Goal: Contribute content: Contribute content

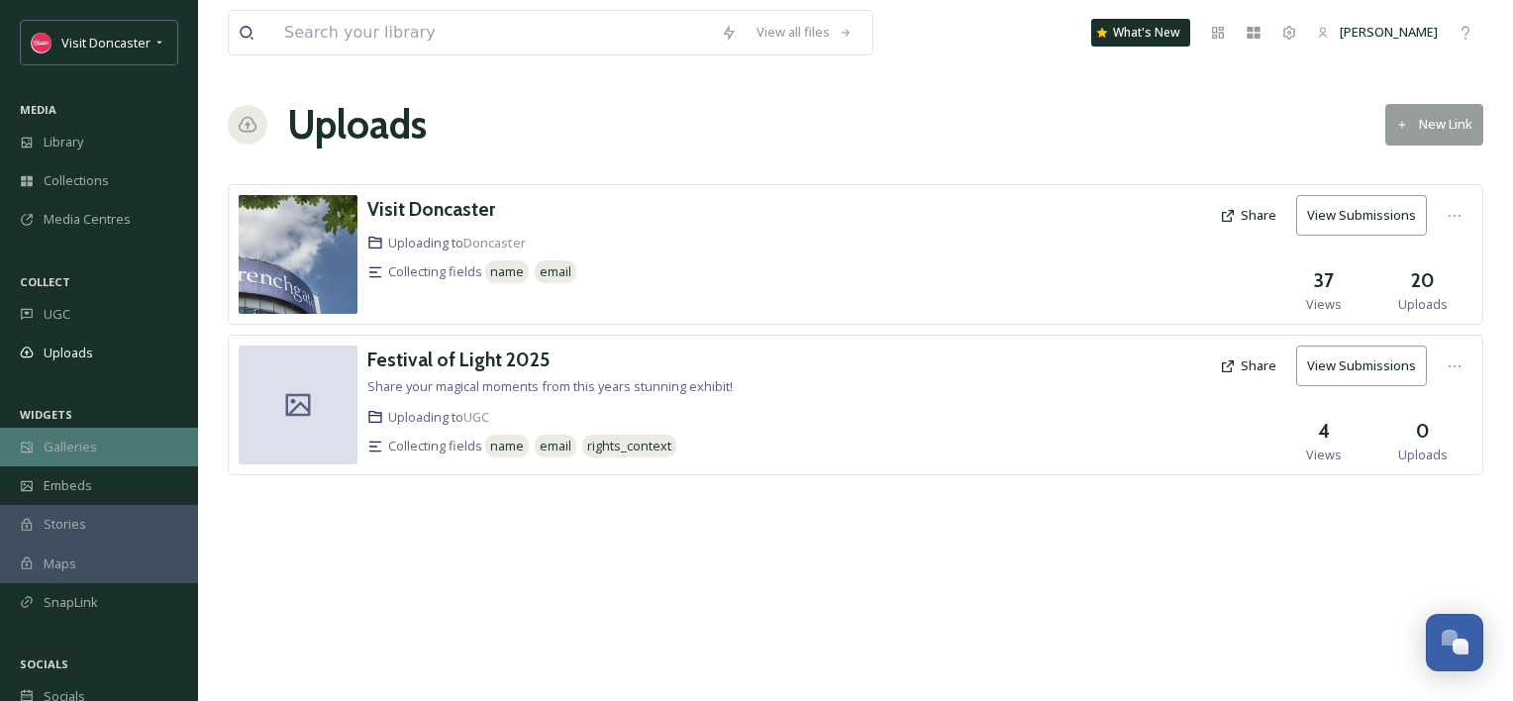
click at [79, 454] on span "Galleries" at bounding box center [70, 447] width 53 height 19
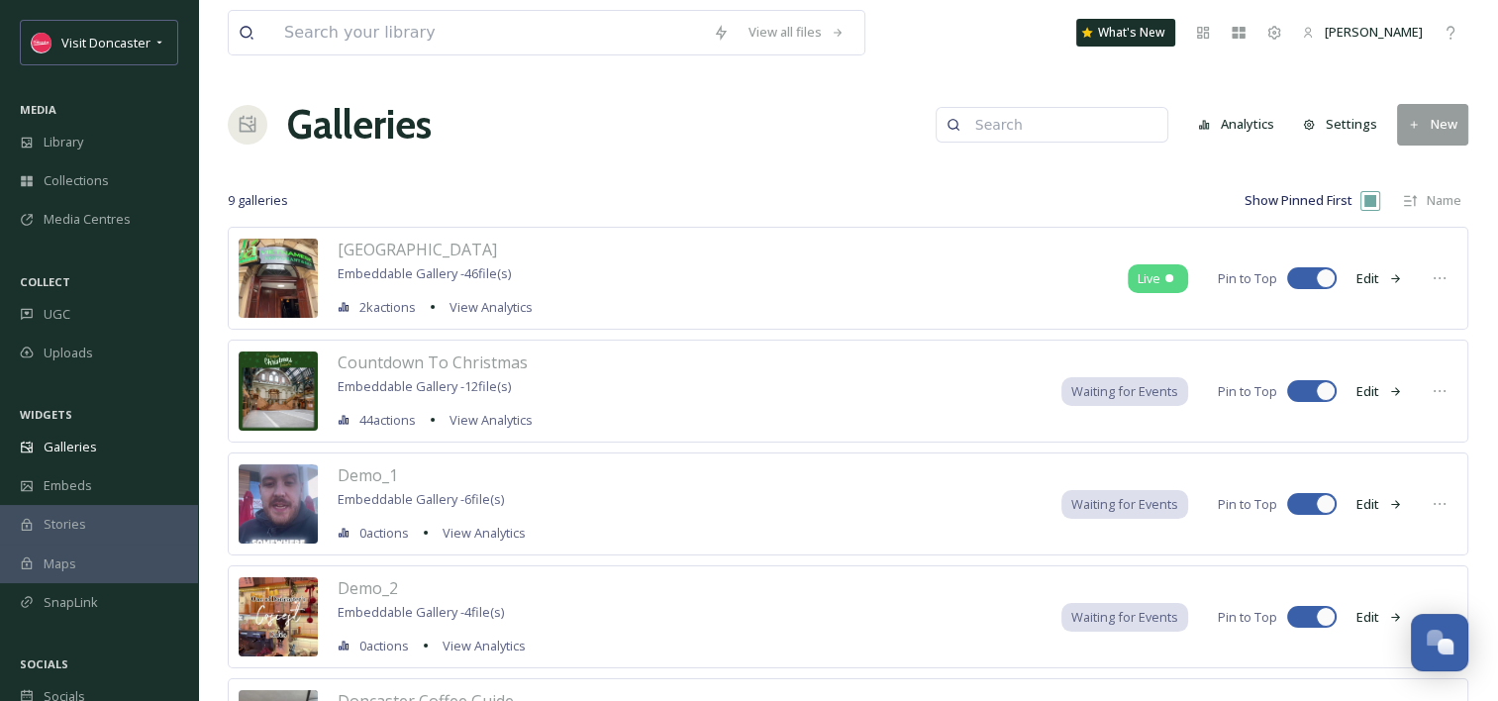
click at [1446, 132] on button "New" at bounding box center [1432, 124] width 71 height 41
click at [1425, 162] on span "Gallery" at bounding box center [1437, 170] width 42 height 19
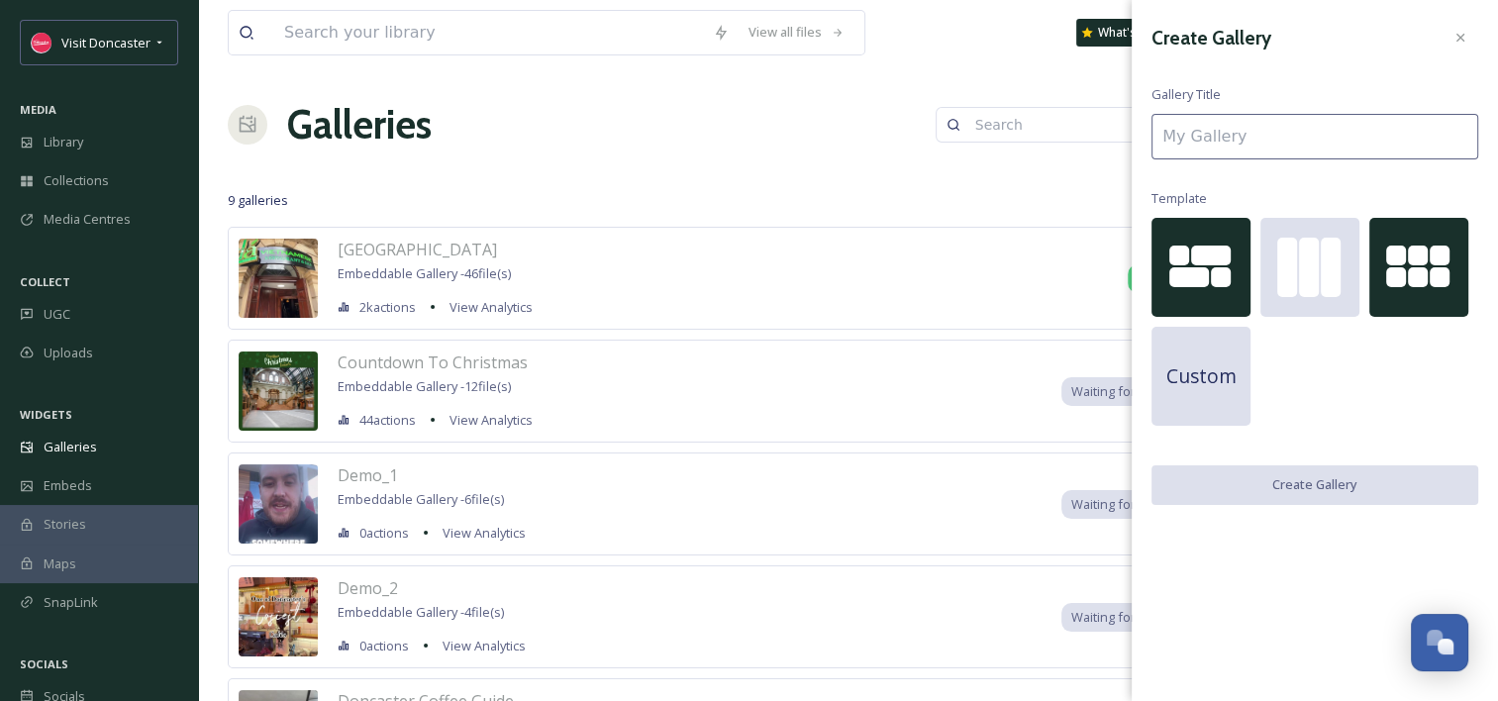
click at [1433, 244] on div at bounding box center [1418, 267] width 99 height 99
click at [1265, 127] on input at bounding box center [1314, 137] width 327 height 46
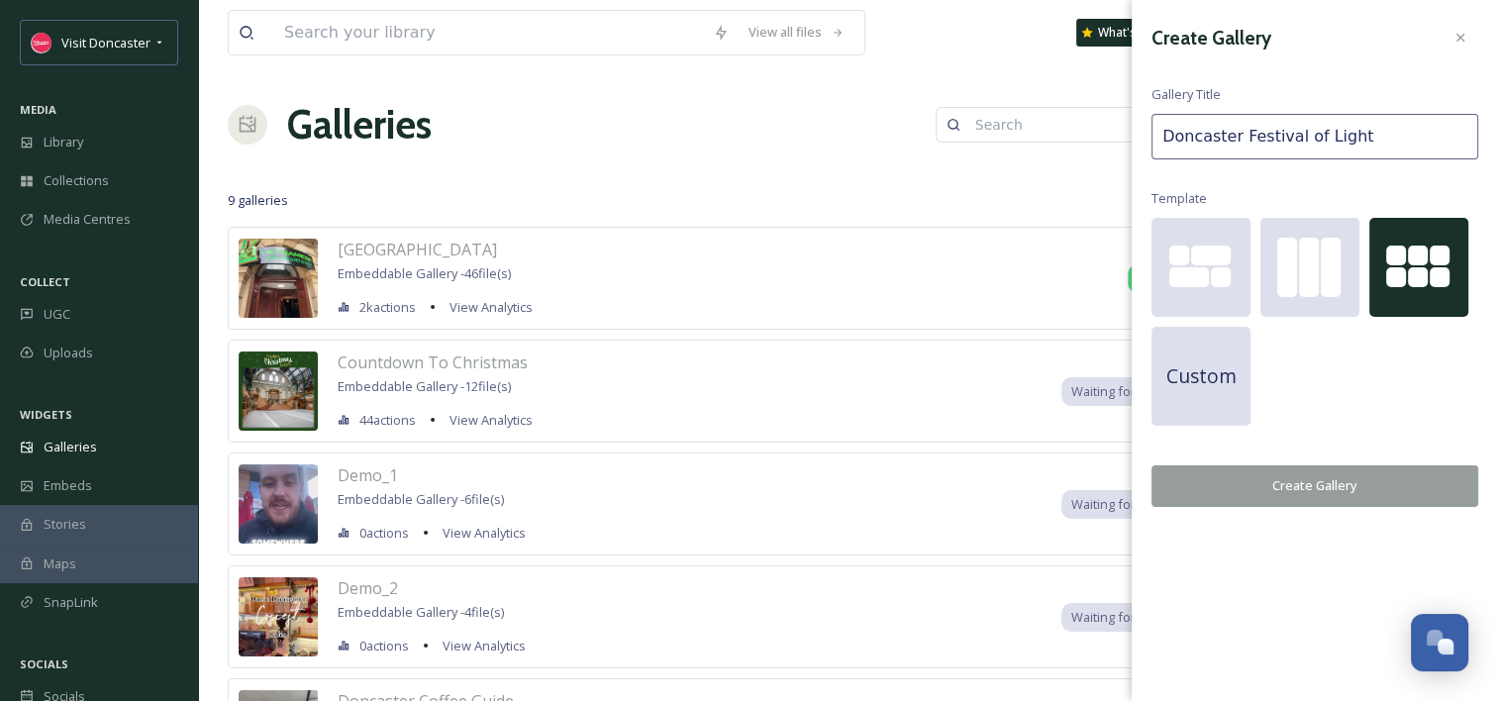
type input "Doncaster Festival of Light"
click at [1326, 483] on button "Create Gallery" at bounding box center [1314, 485] width 327 height 41
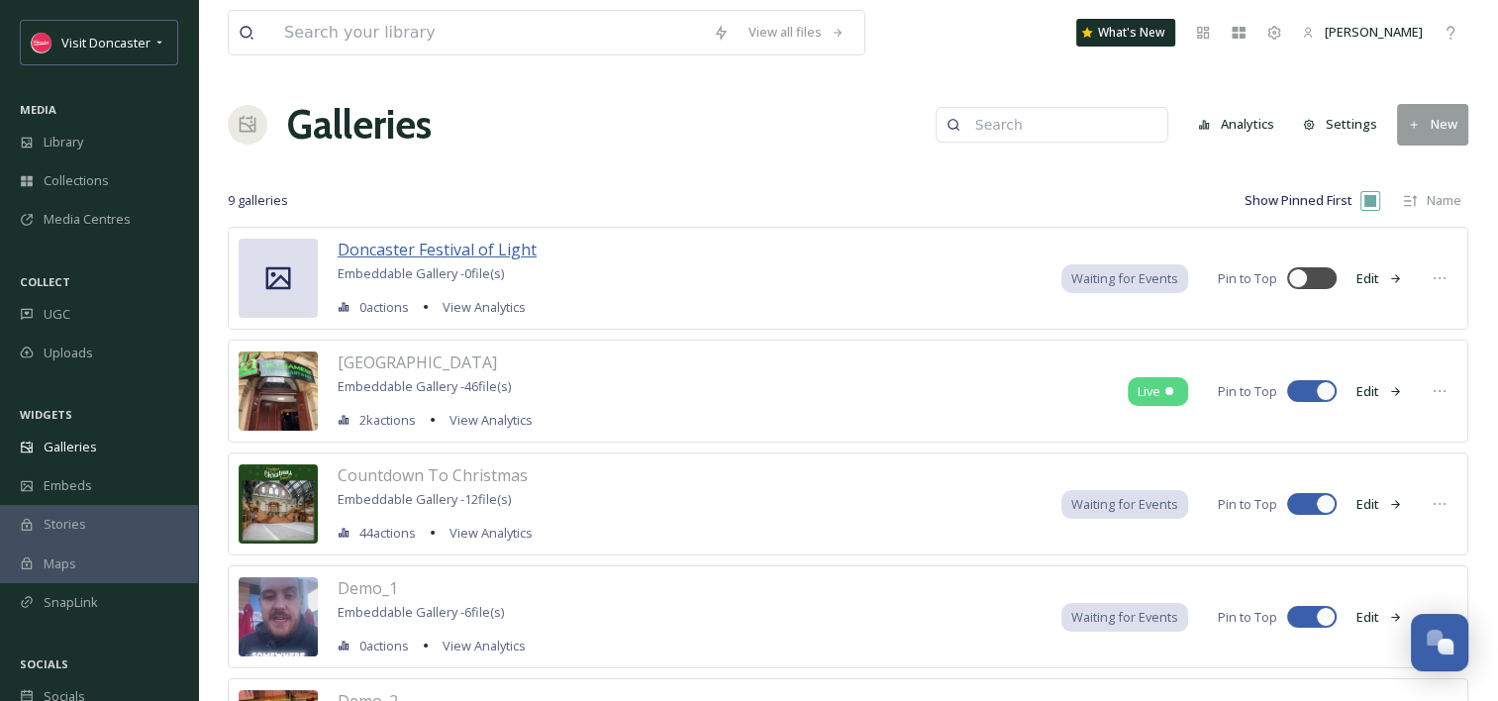
click at [519, 247] on span "Doncaster Festival of Light" at bounding box center [437, 250] width 199 height 22
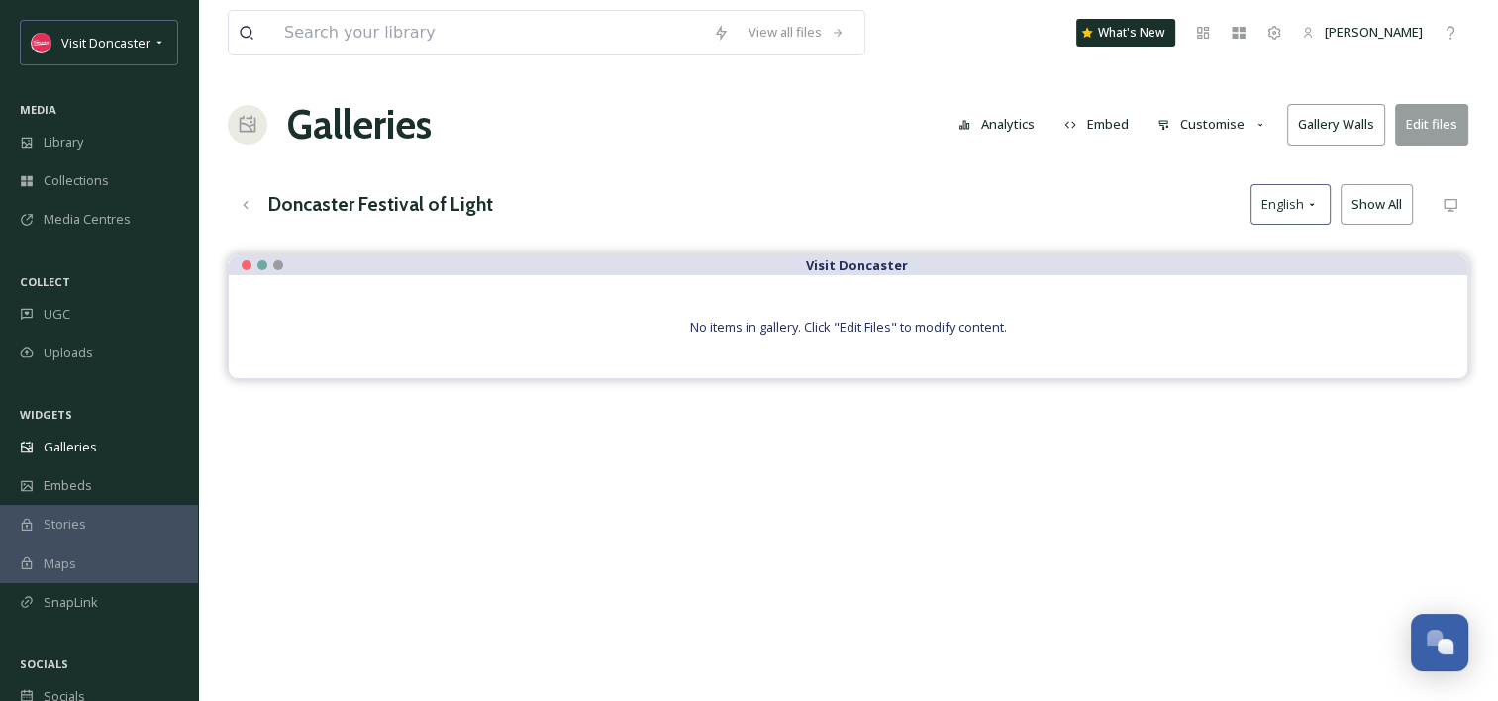
click at [1439, 127] on button "Edit files" at bounding box center [1431, 124] width 73 height 41
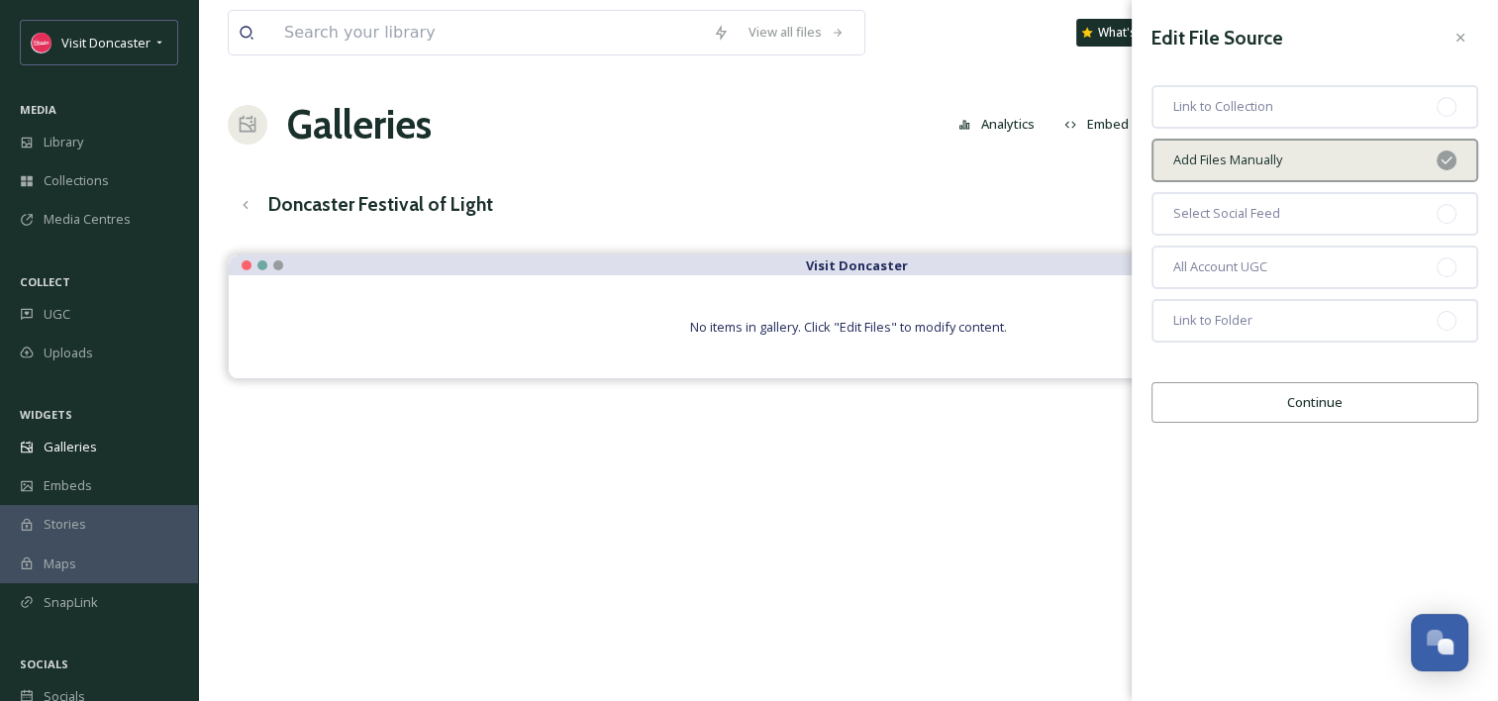
click at [1316, 395] on button "Continue" at bounding box center [1314, 402] width 327 height 41
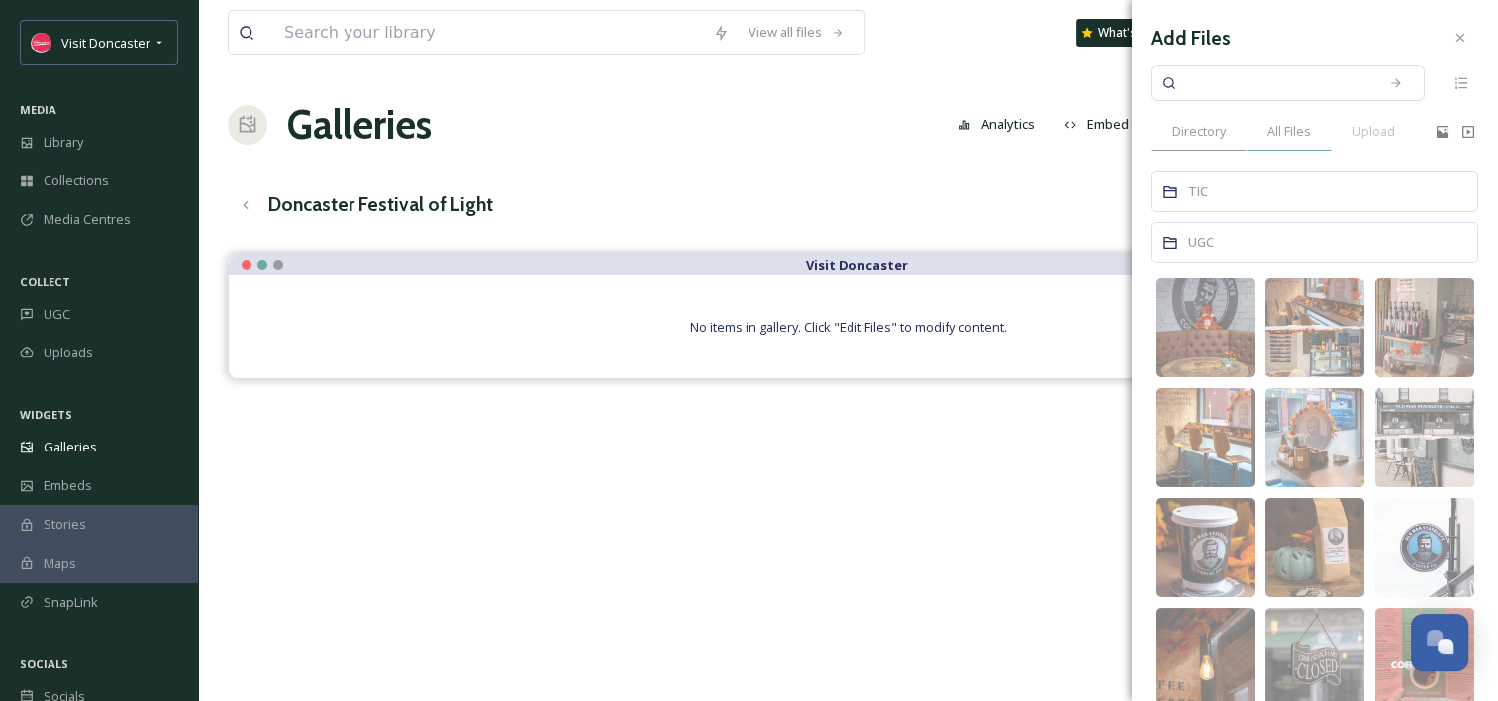
click at [1303, 125] on span "All Files" at bounding box center [1289, 131] width 44 height 19
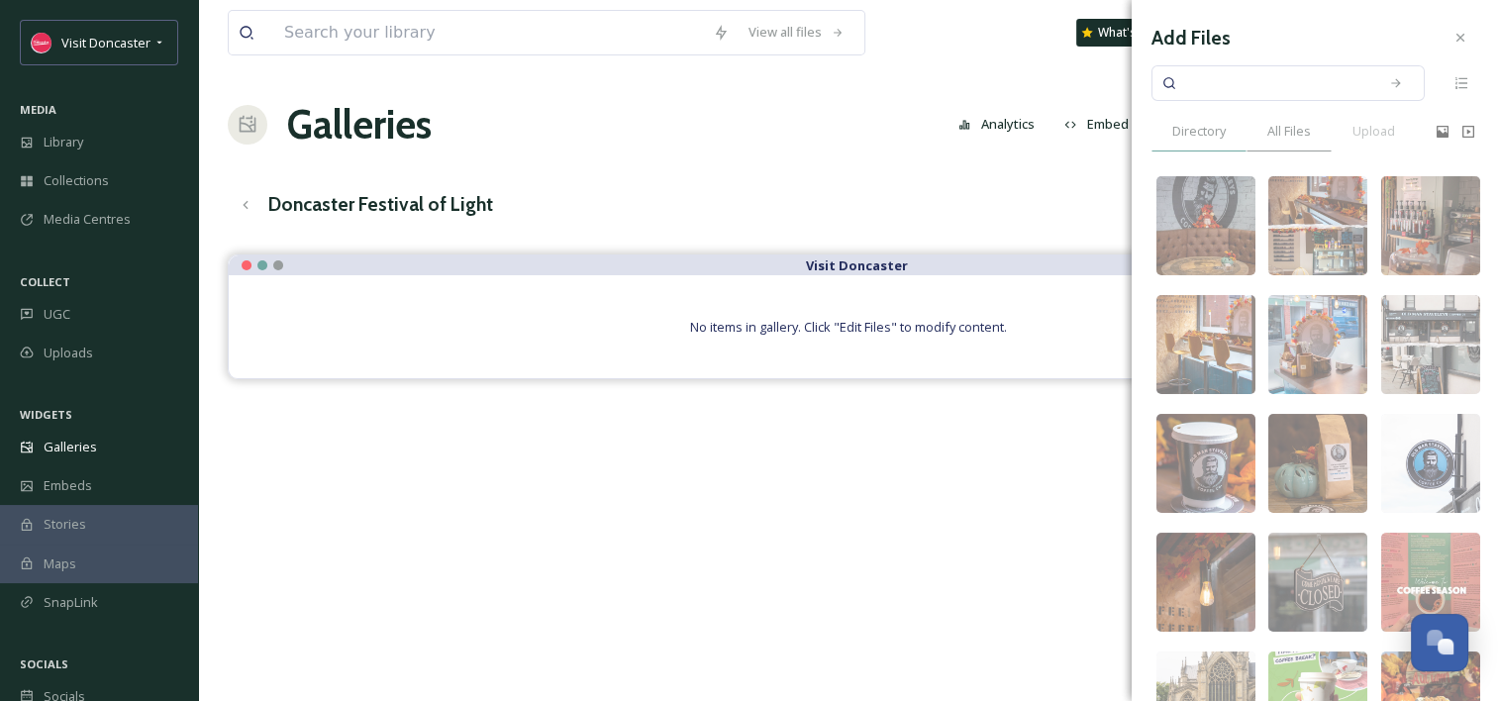
click at [1218, 135] on span "Directory" at bounding box center [1198, 131] width 53 height 19
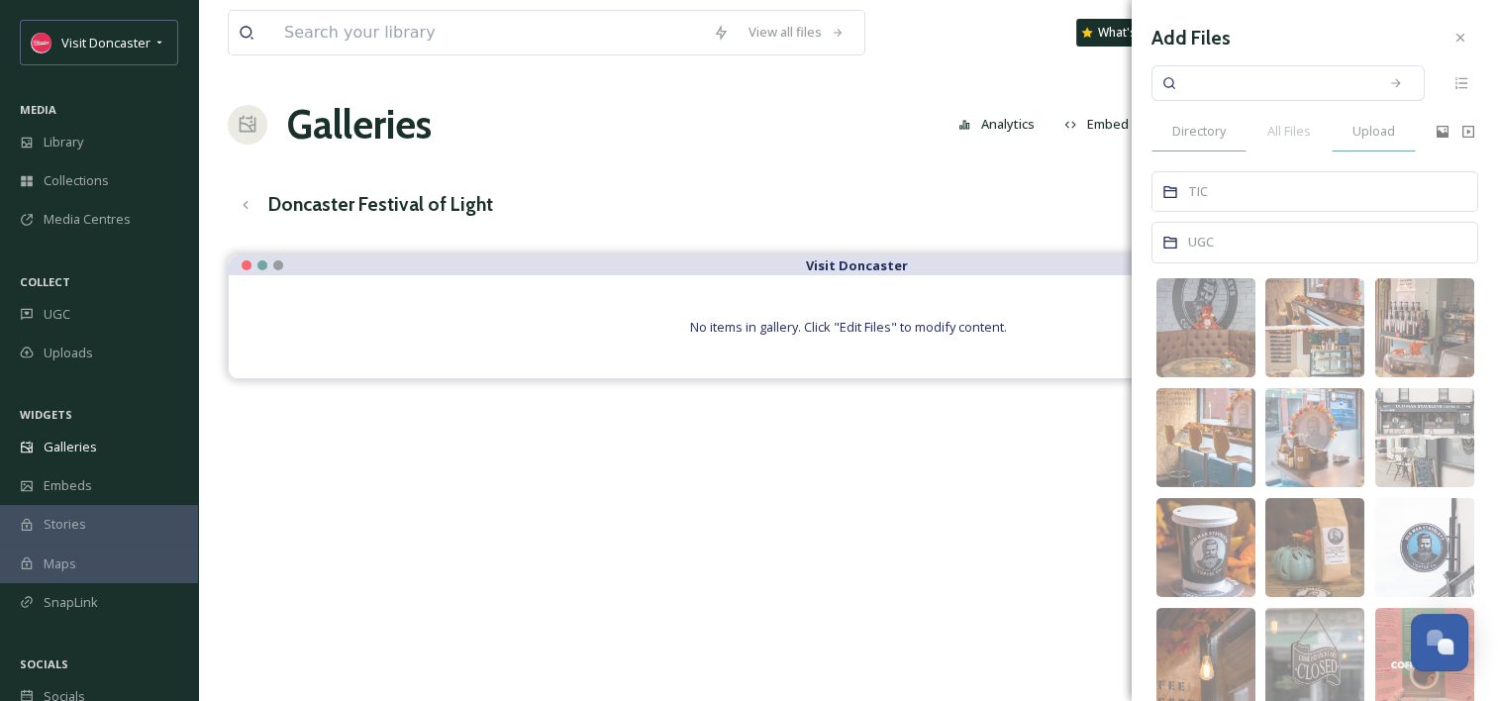
click at [1376, 132] on span "Upload" at bounding box center [1373, 131] width 43 height 19
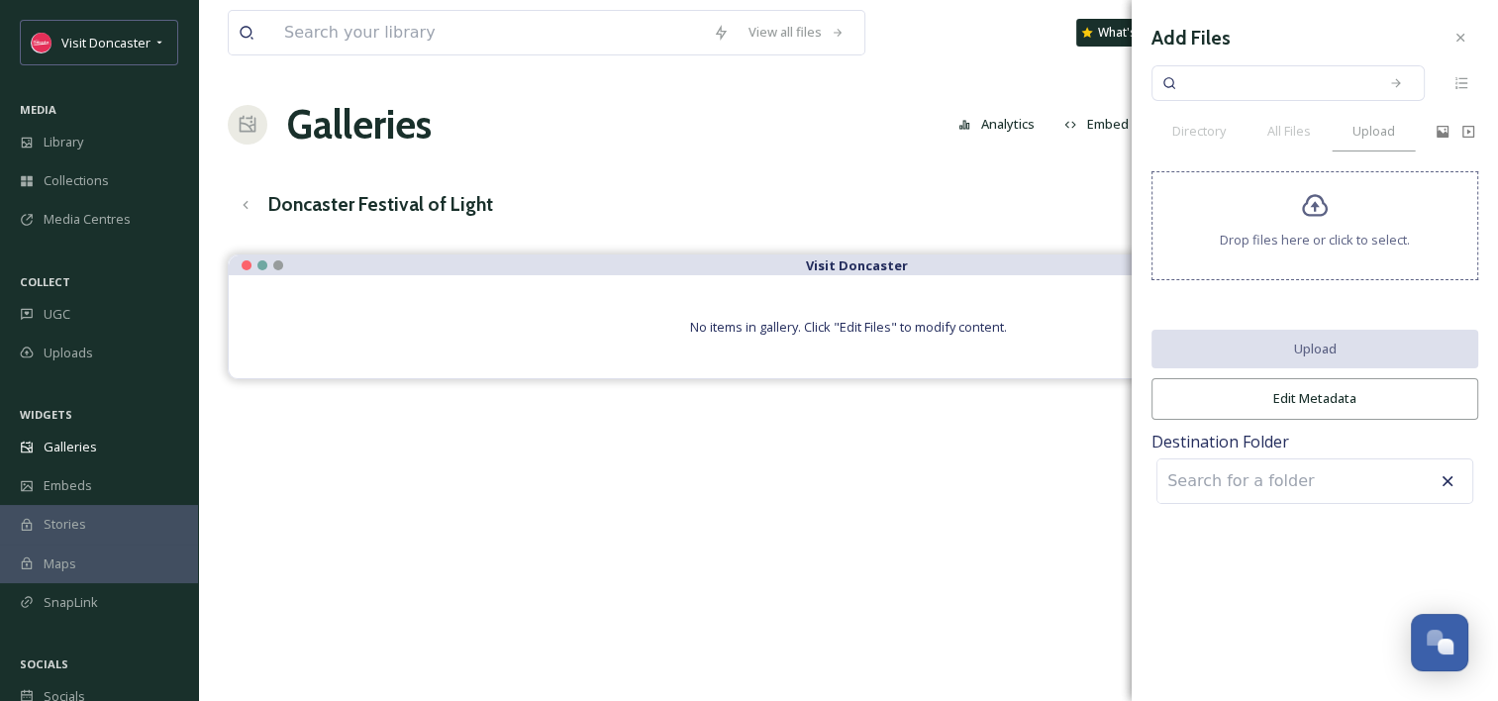
click at [1289, 260] on div "Drop files here or click to select." at bounding box center [1314, 225] width 327 height 109
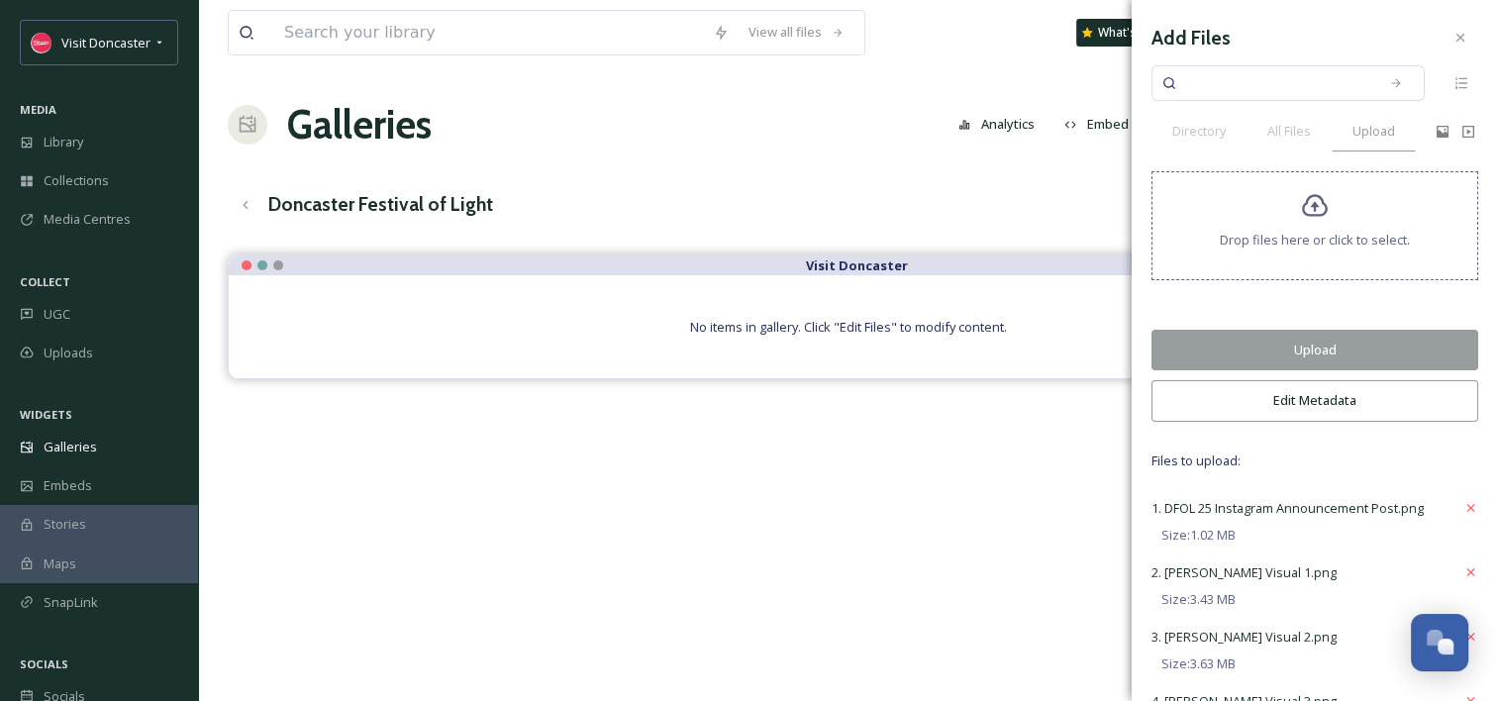
click at [1316, 336] on button "Upload" at bounding box center [1314, 350] width 327 height 41
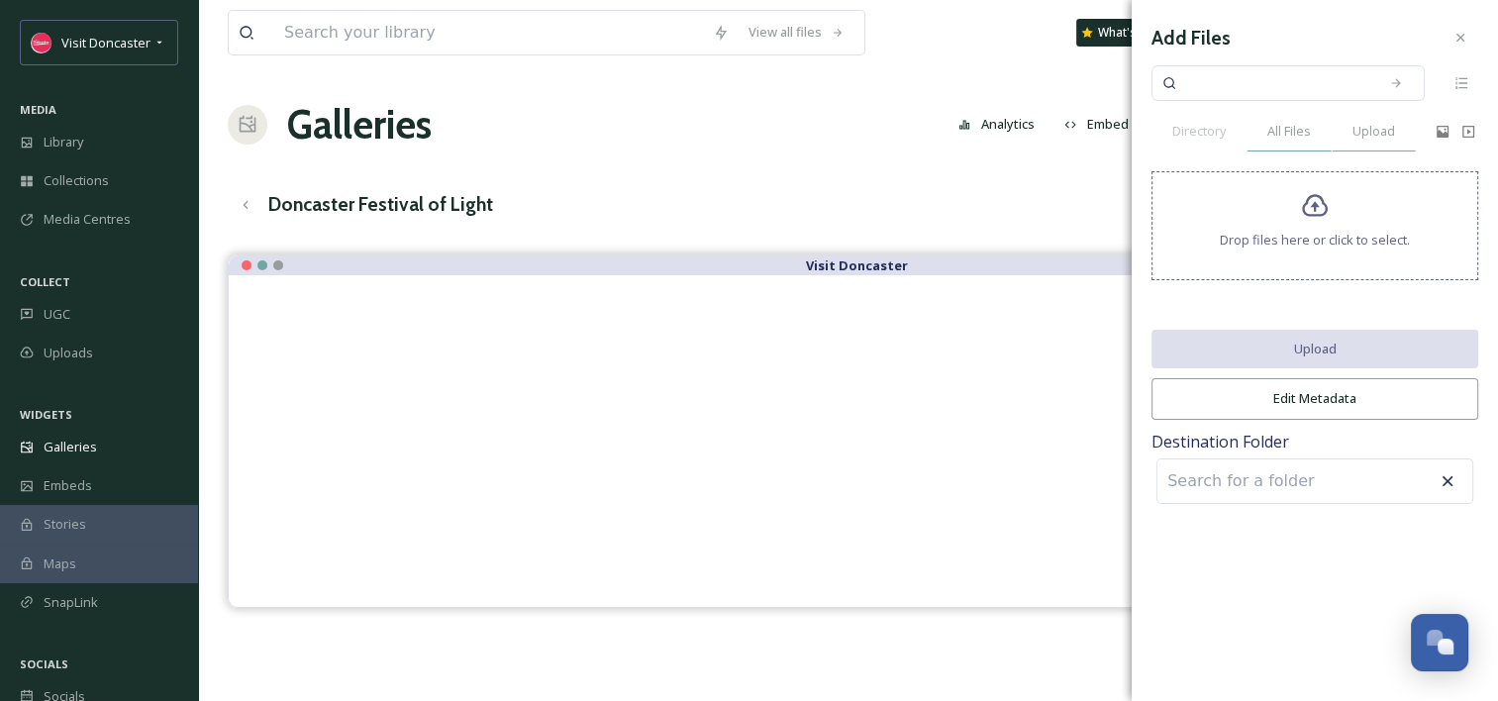
click at [1288, 142] on div "All Files" at bounding box center [1288, 131] width 85 height 41
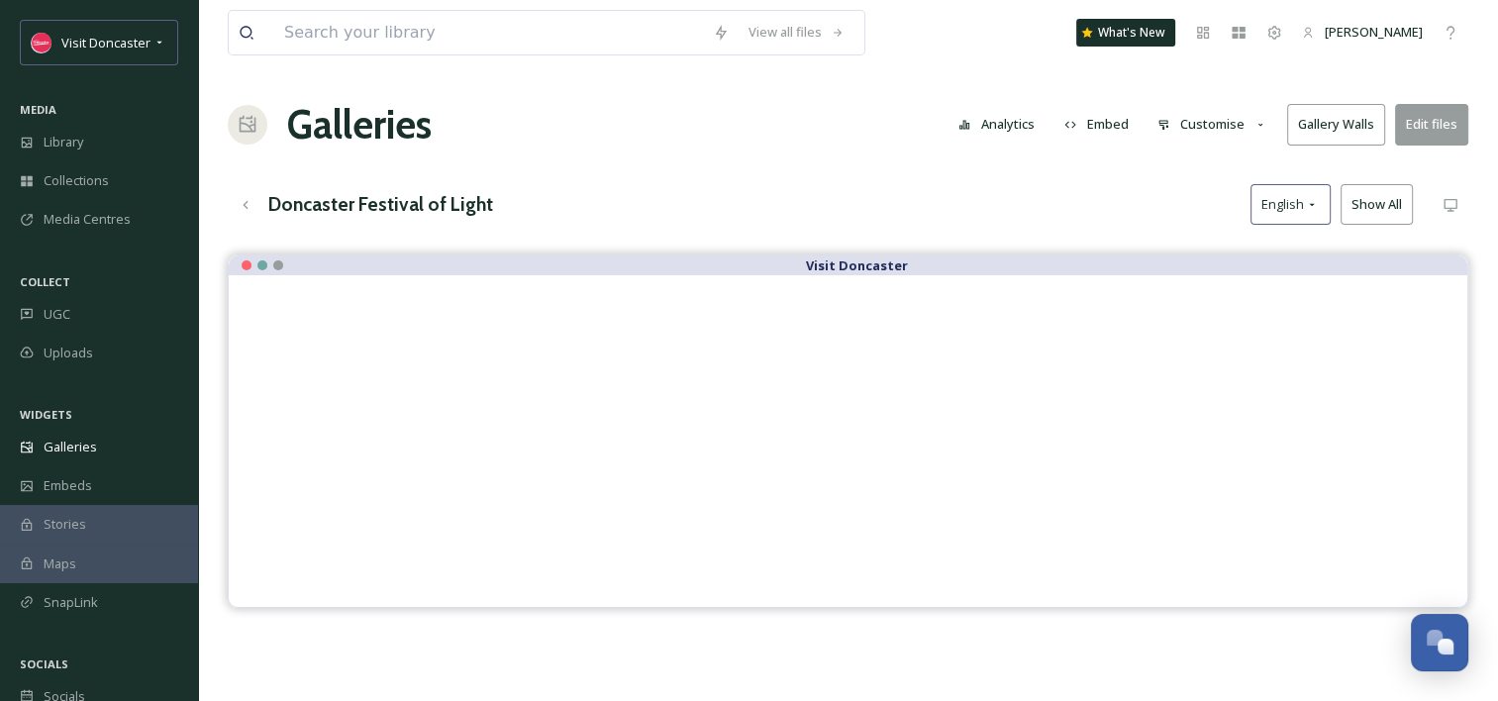
click at [1438, 130] on button "Edit files" at bounding box center [1431, 124] width 73 height 41
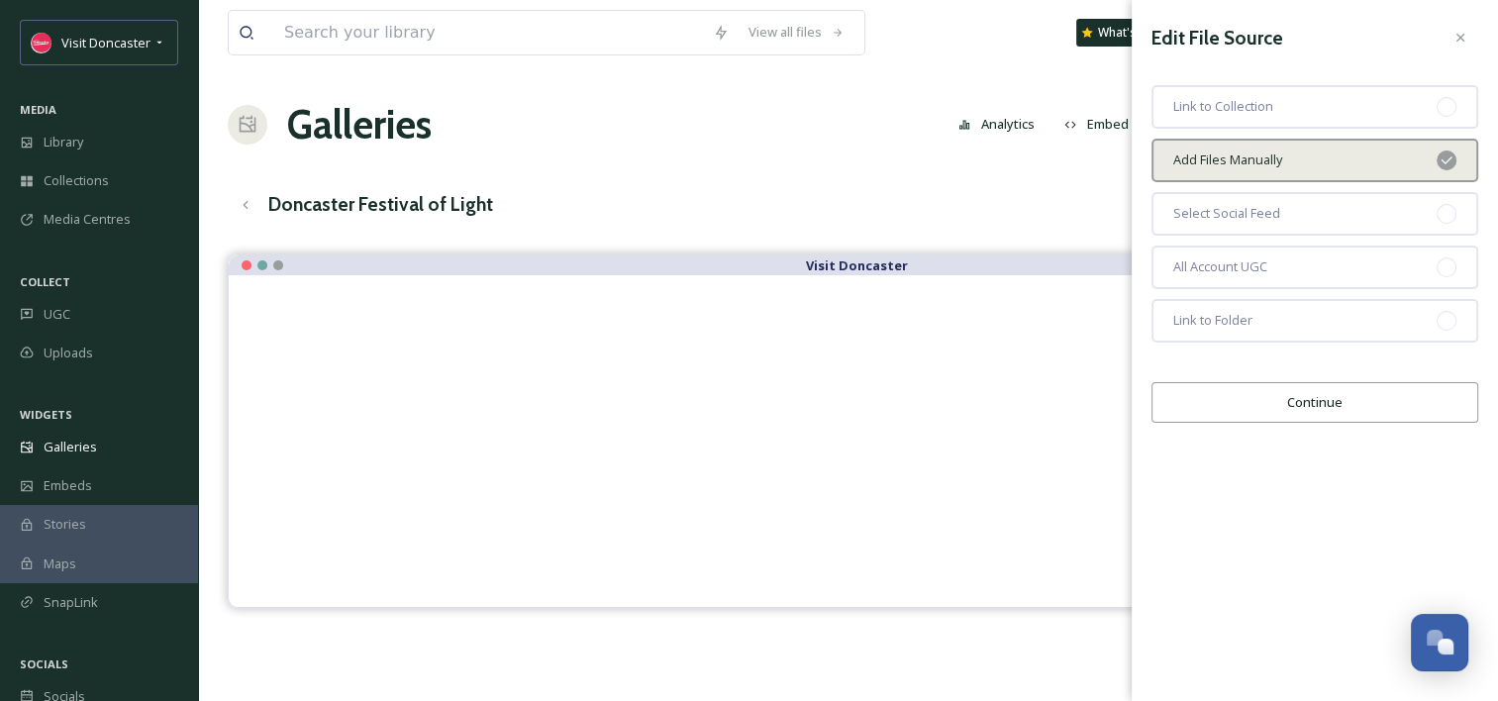
click at [1342, 415] on button "Continue" at bounding box center [1314, 402] width 327 height 41
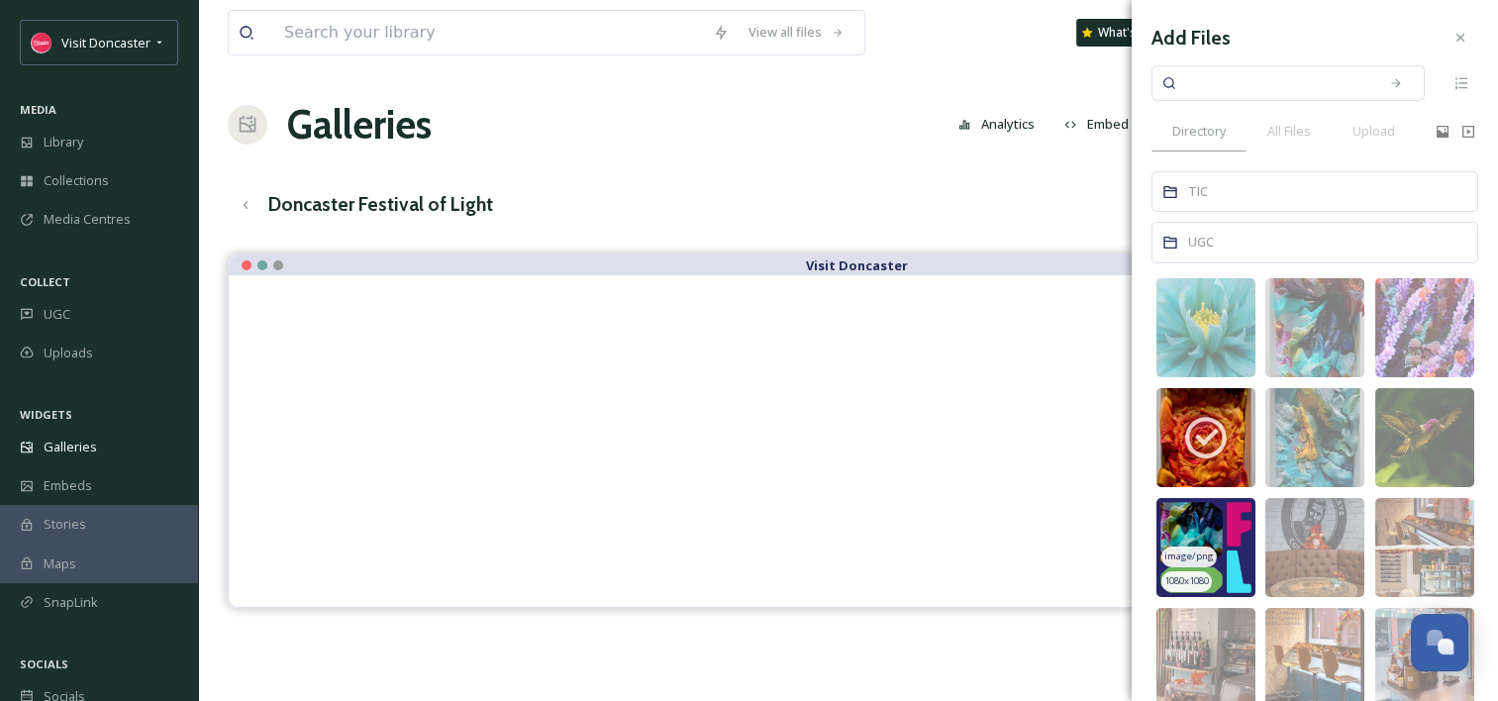
click at [1207, 556] on span "image/png" at bounding box center [1188, 556] width 49 height 14
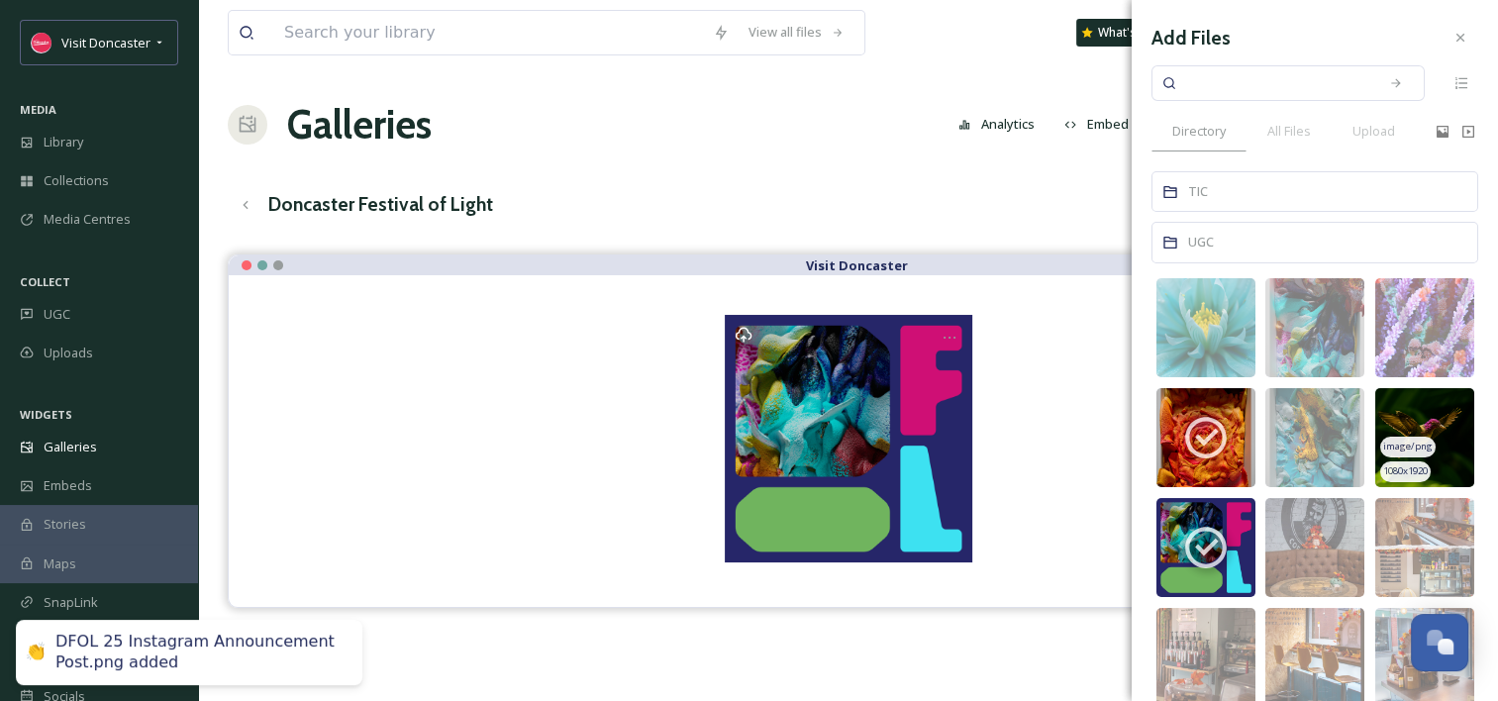
click at [1457, 431] on img at bounding box center [1424, 437] width 99 height 99
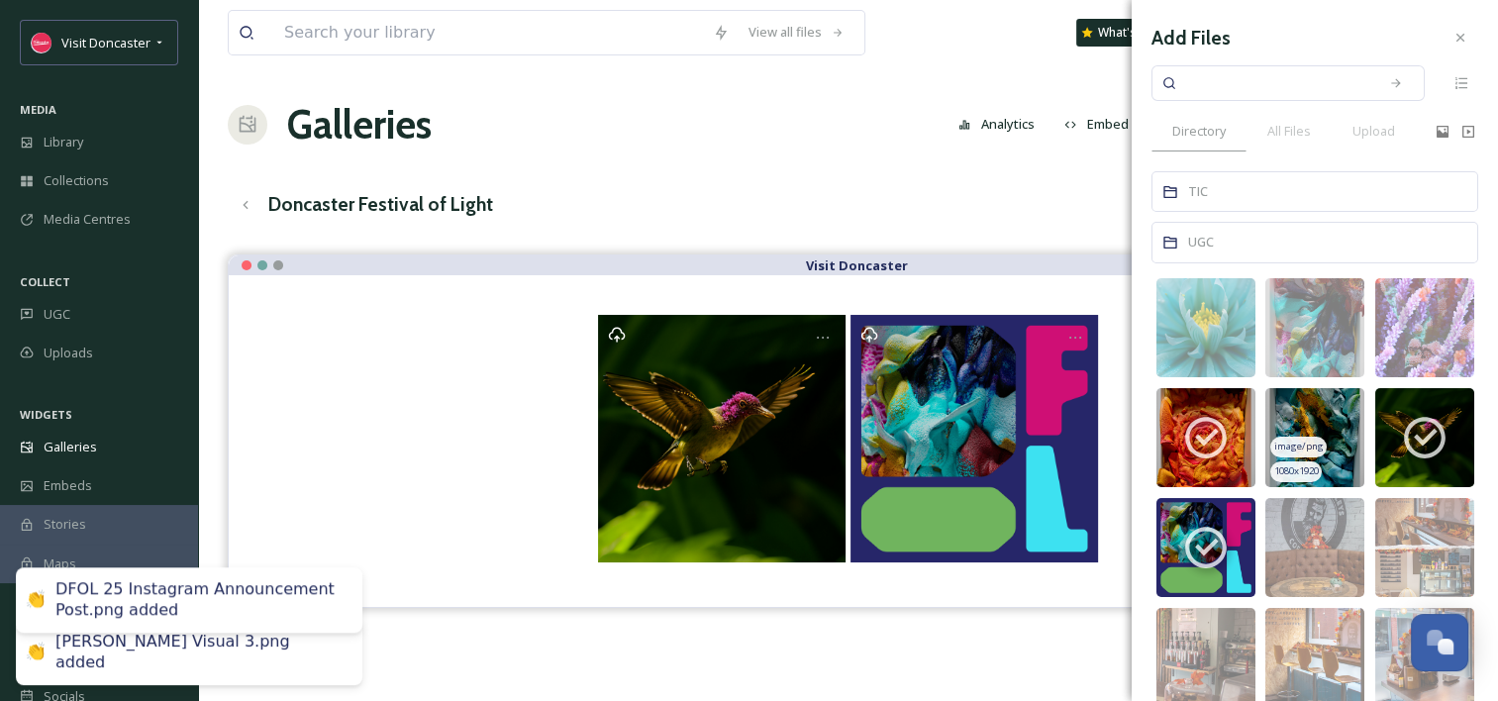
click at [1303, 411] on img at bounding box center [1314, 437] width 99 height 99
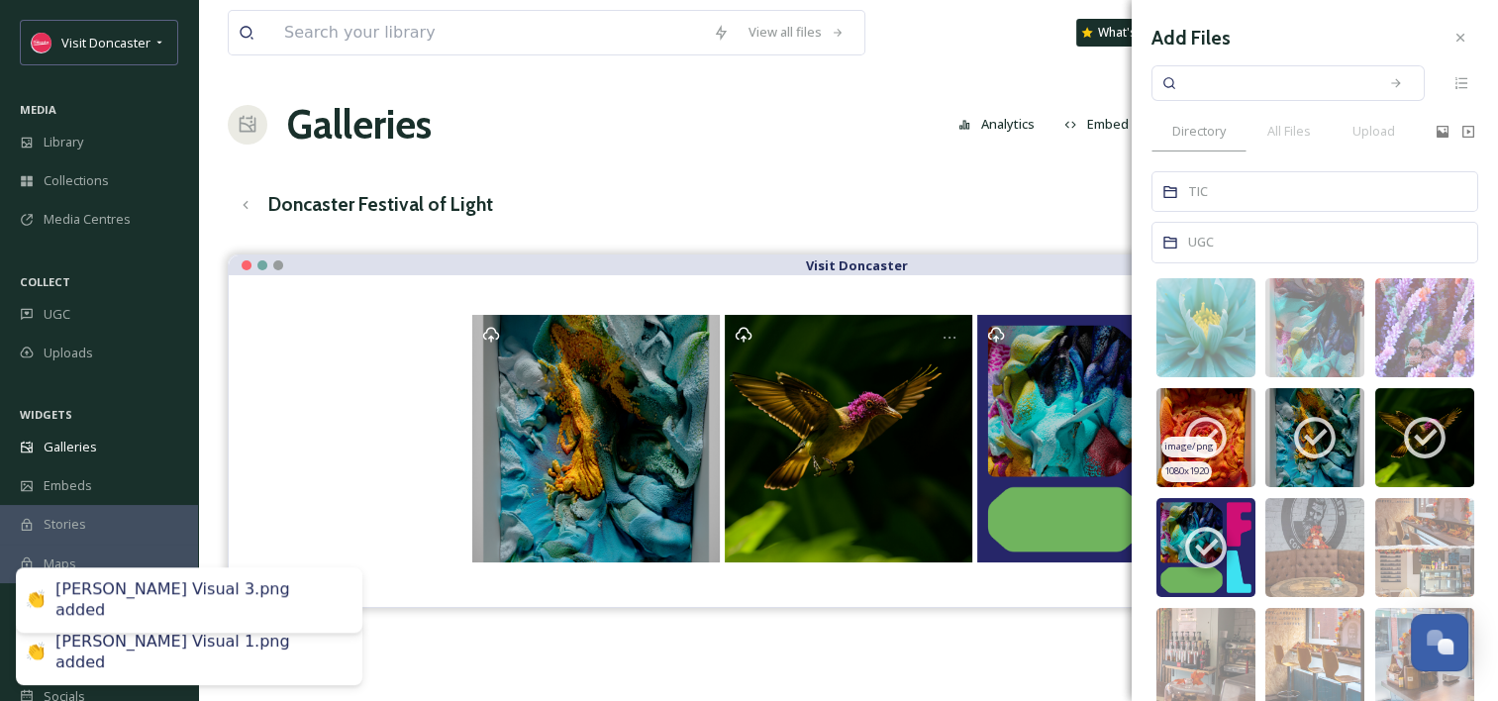
click at [1196, 420] on icon at bounding box center [1206, 438] width 42 height 42
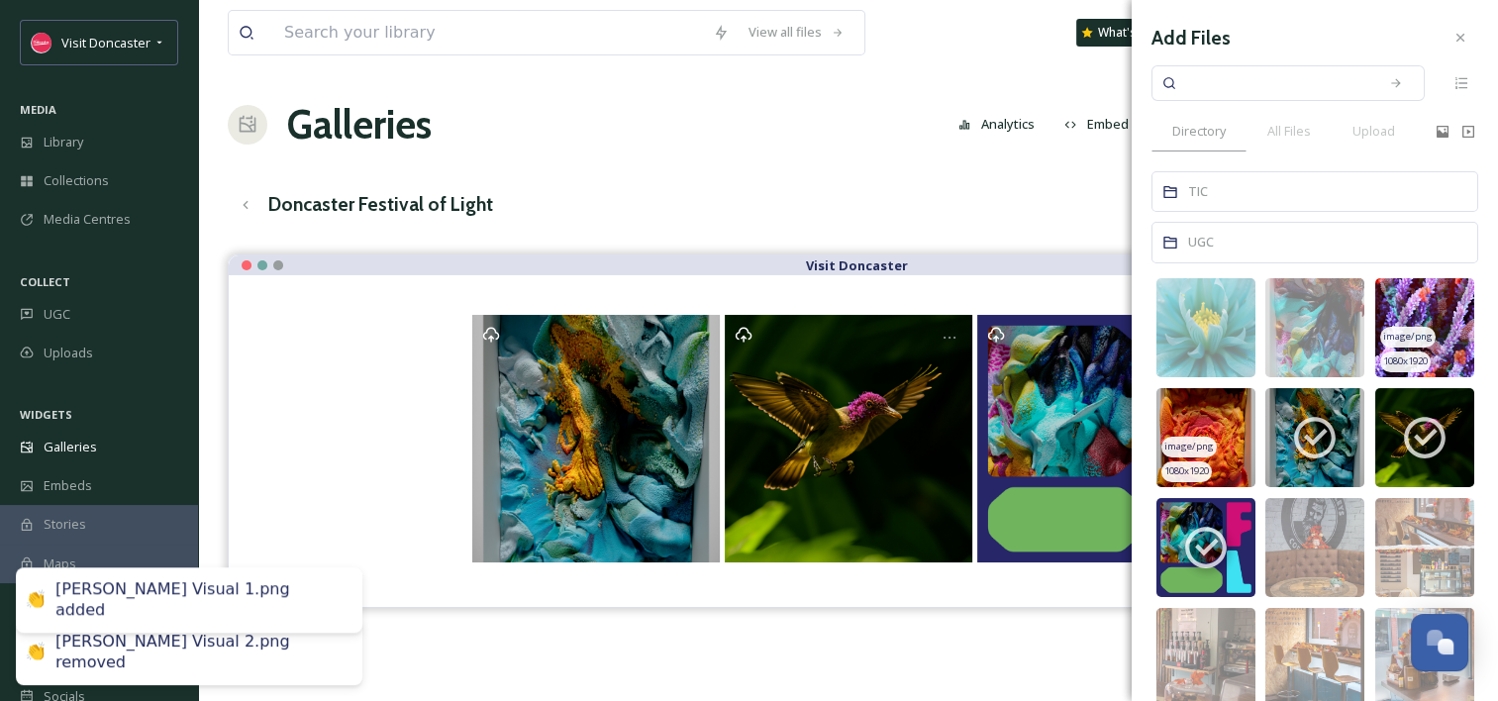
click at [1425, 352] on div "1080 x 1920" at bounding box center [1405, 361] width 50 height 21
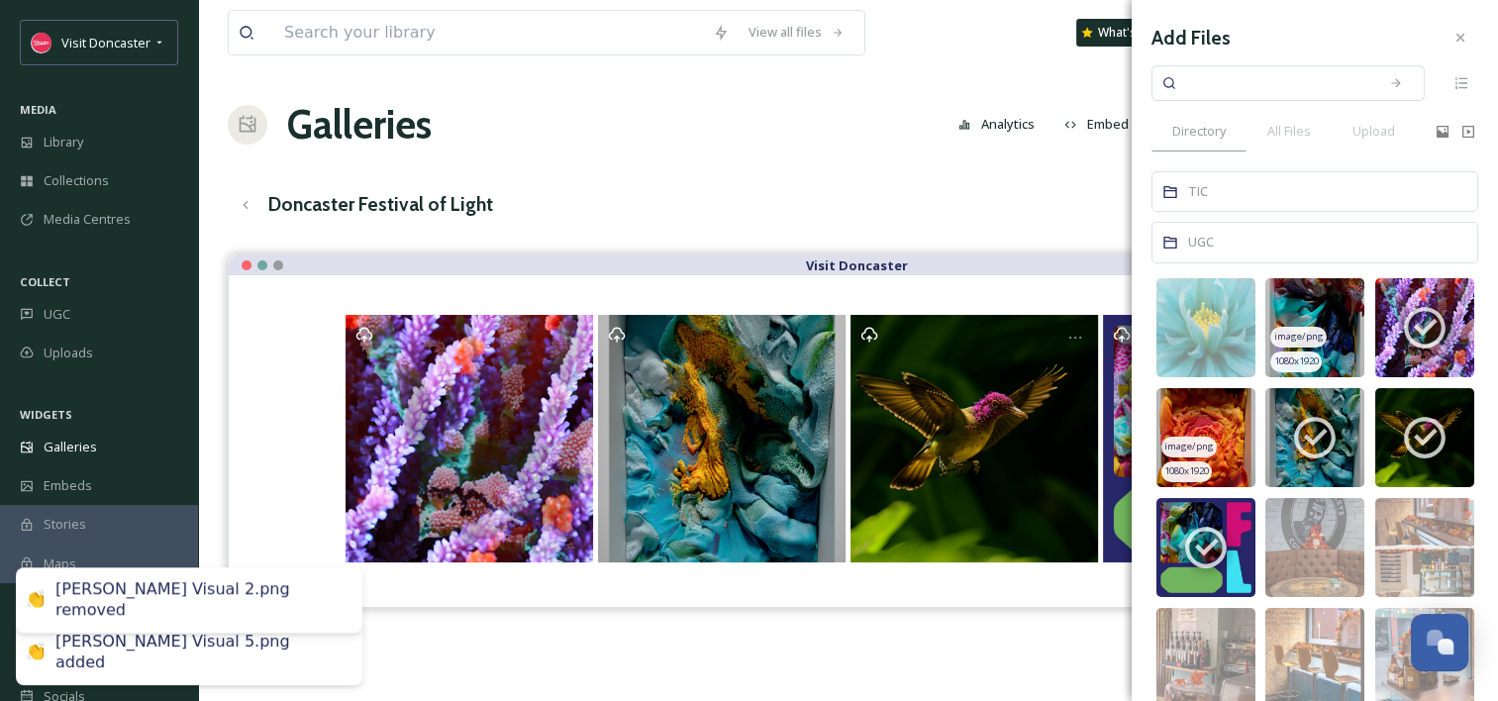
click at [1293, 323] on img at bounding box center [1314, 327] width 99 height 99
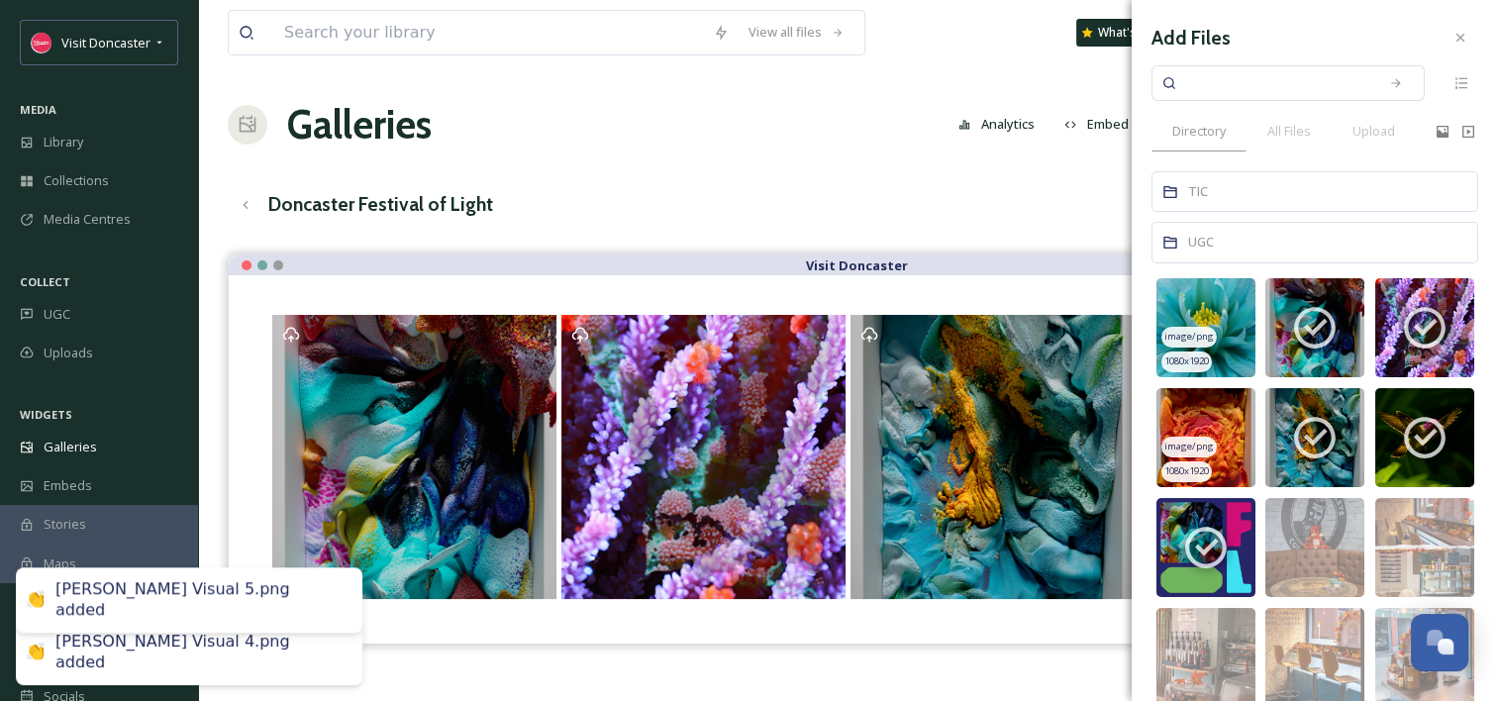
click at [1207, 294] on img at bounding box center [1205, 327] width 99 height 99
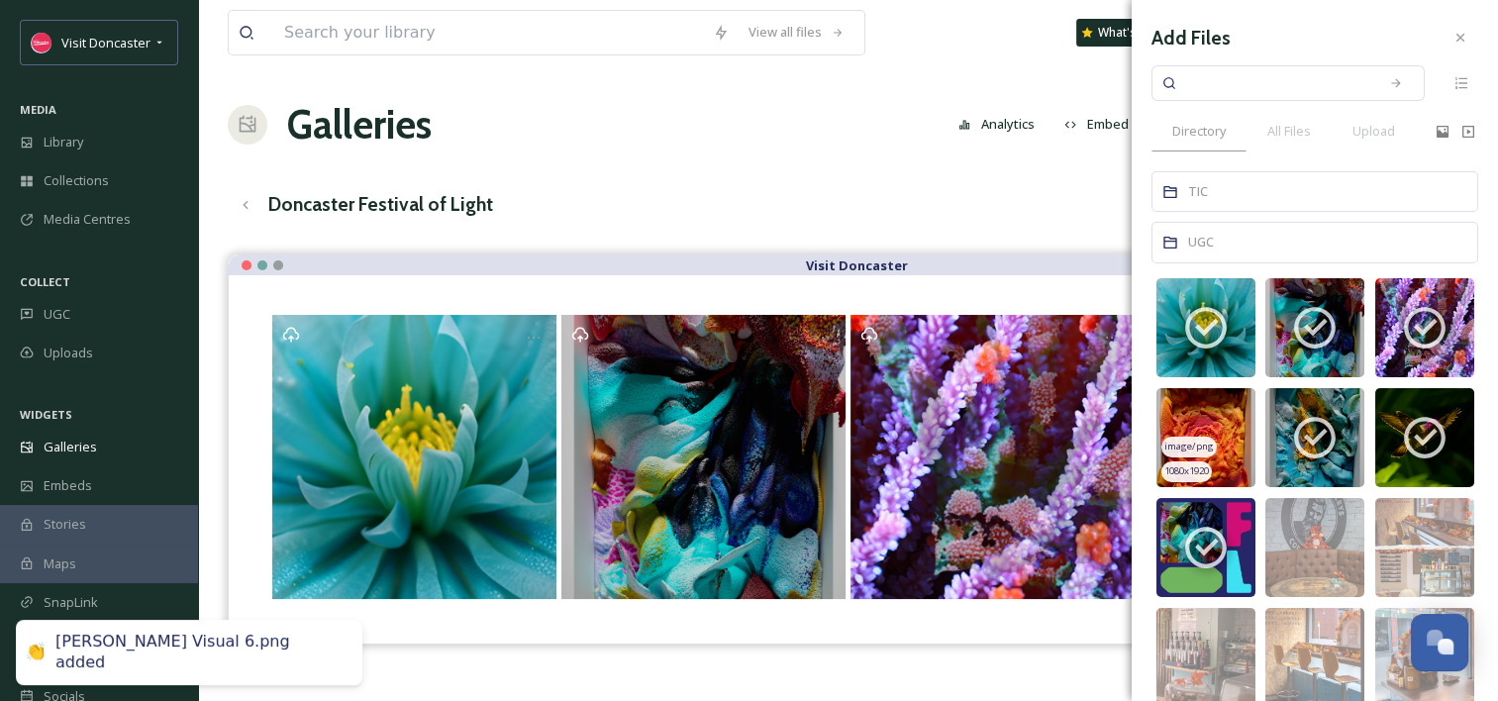
click at [1196, 431] on img at bounding box center [1205, 437] width 99 height 99
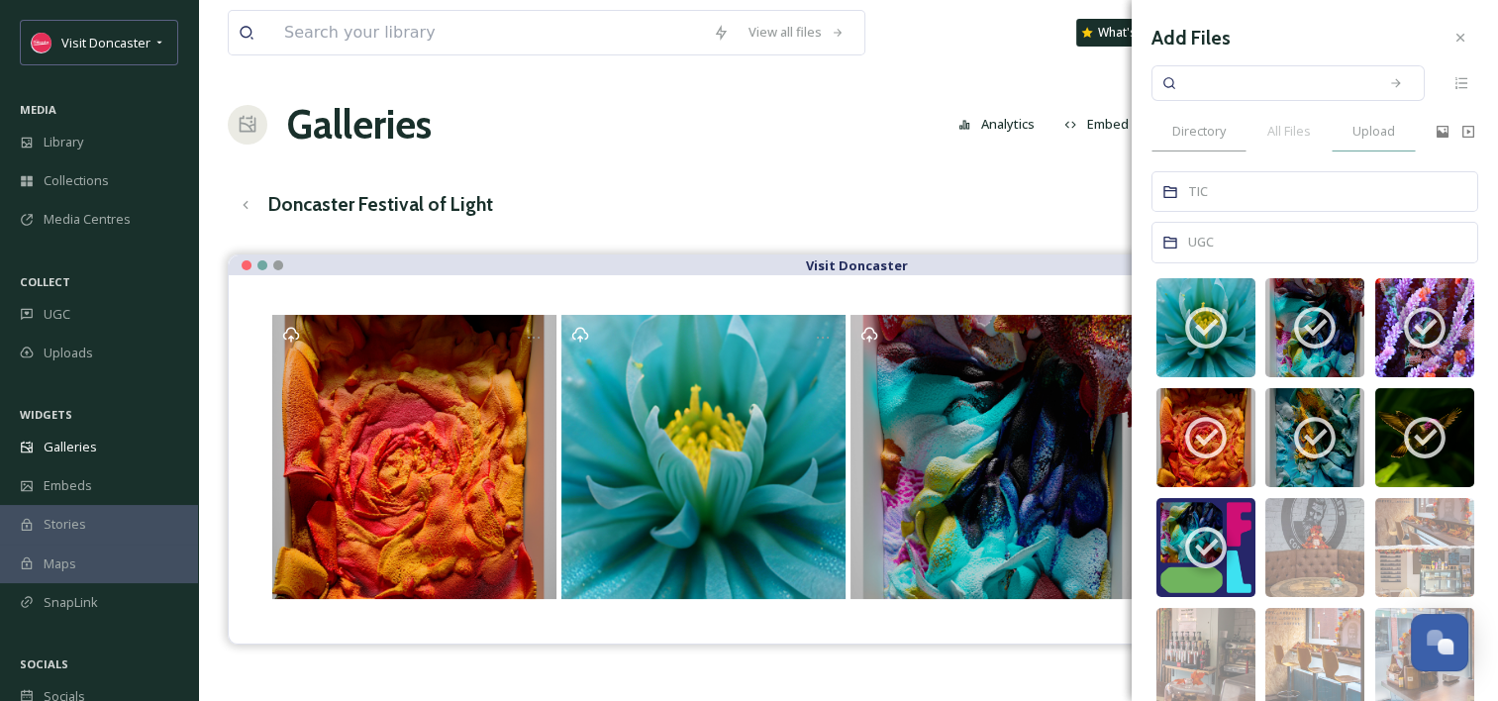
click at [1369, 131] on span "Upload" at bounding box center [1373, 131] width 43 height 19
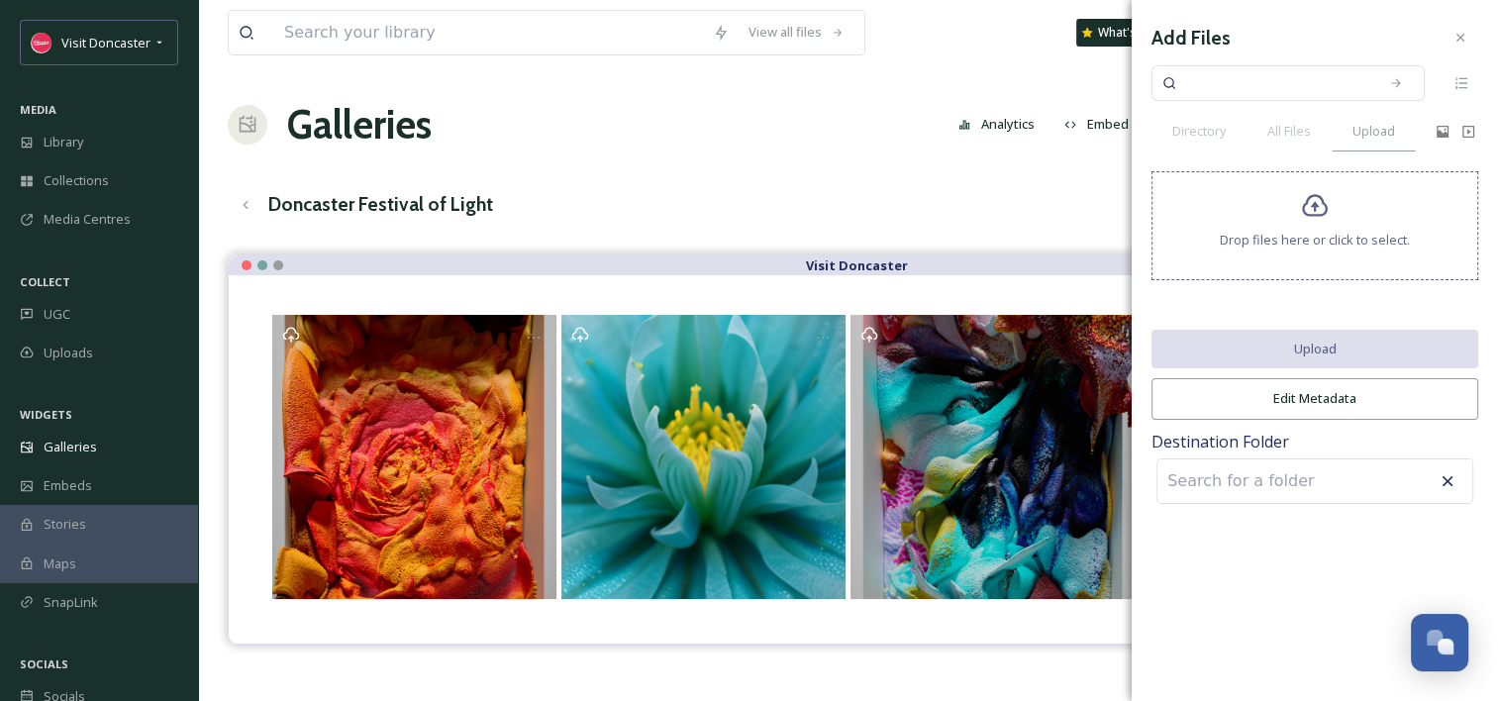
click at [1324, 214] on icon at bounding box center [1315, 206] width 26 height 23
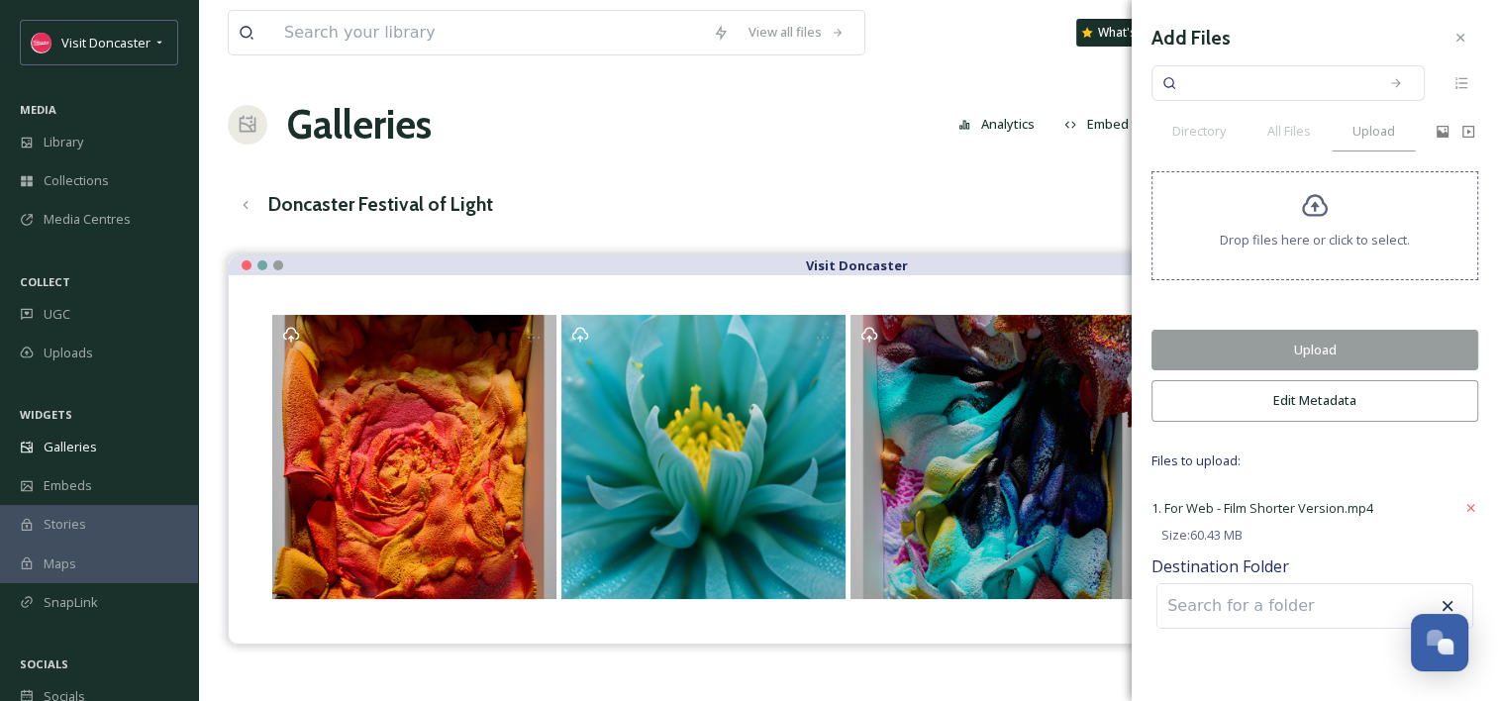
click at [1330, 346] on button "Upload" at bounding box center [1314, 350] width 327 height 41
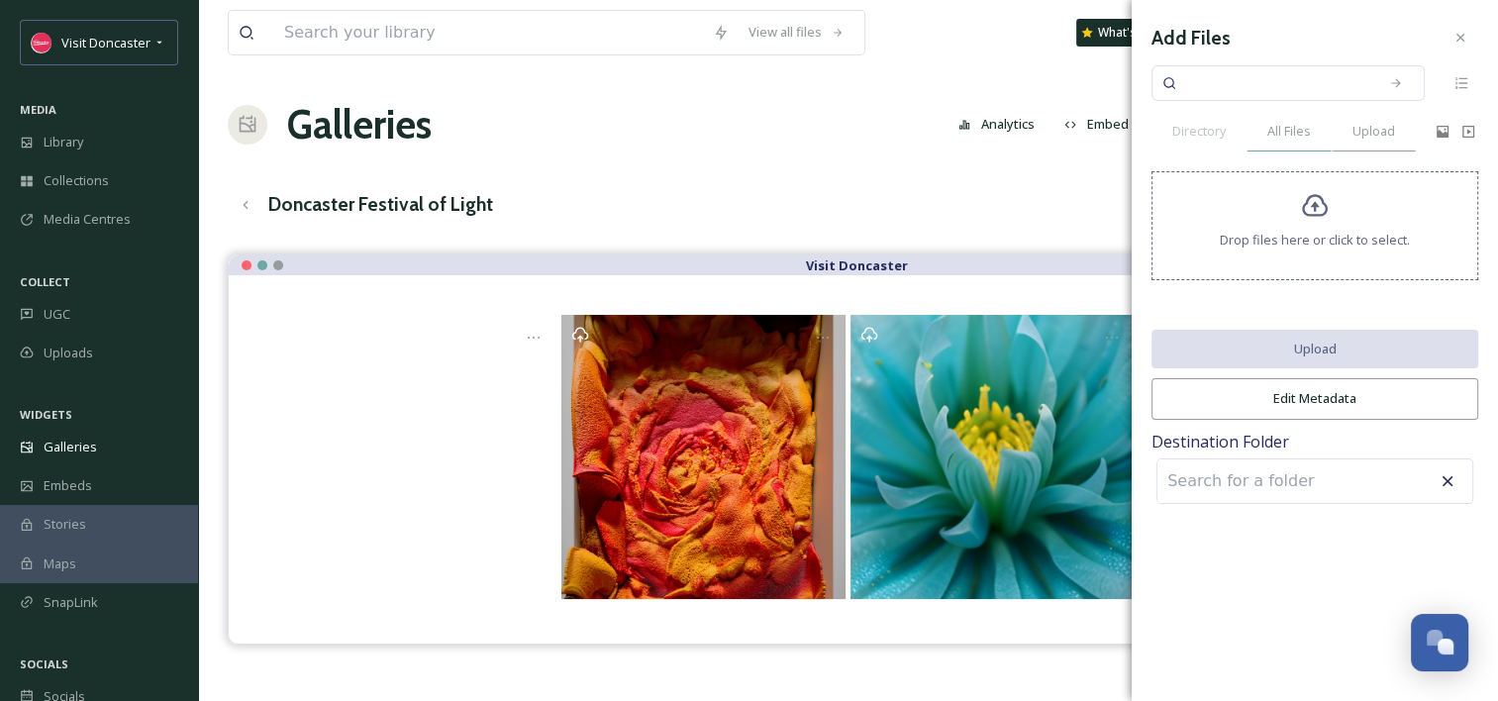
click at [1295, 130] on span "All Files" at bounding box center [1289, 131] width 44 height 19
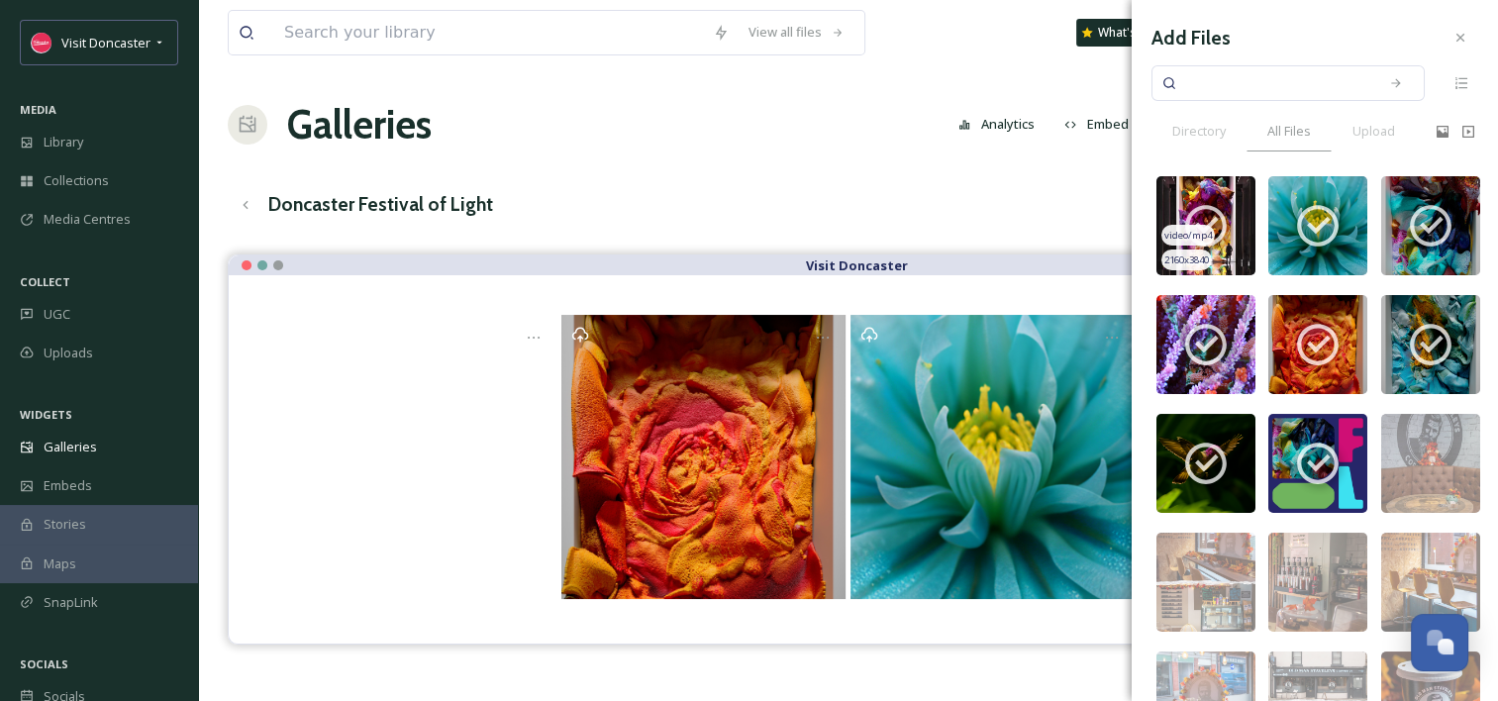
click at [1227, 202] on icon at bounding box center [1205, 225] width 49 height 49
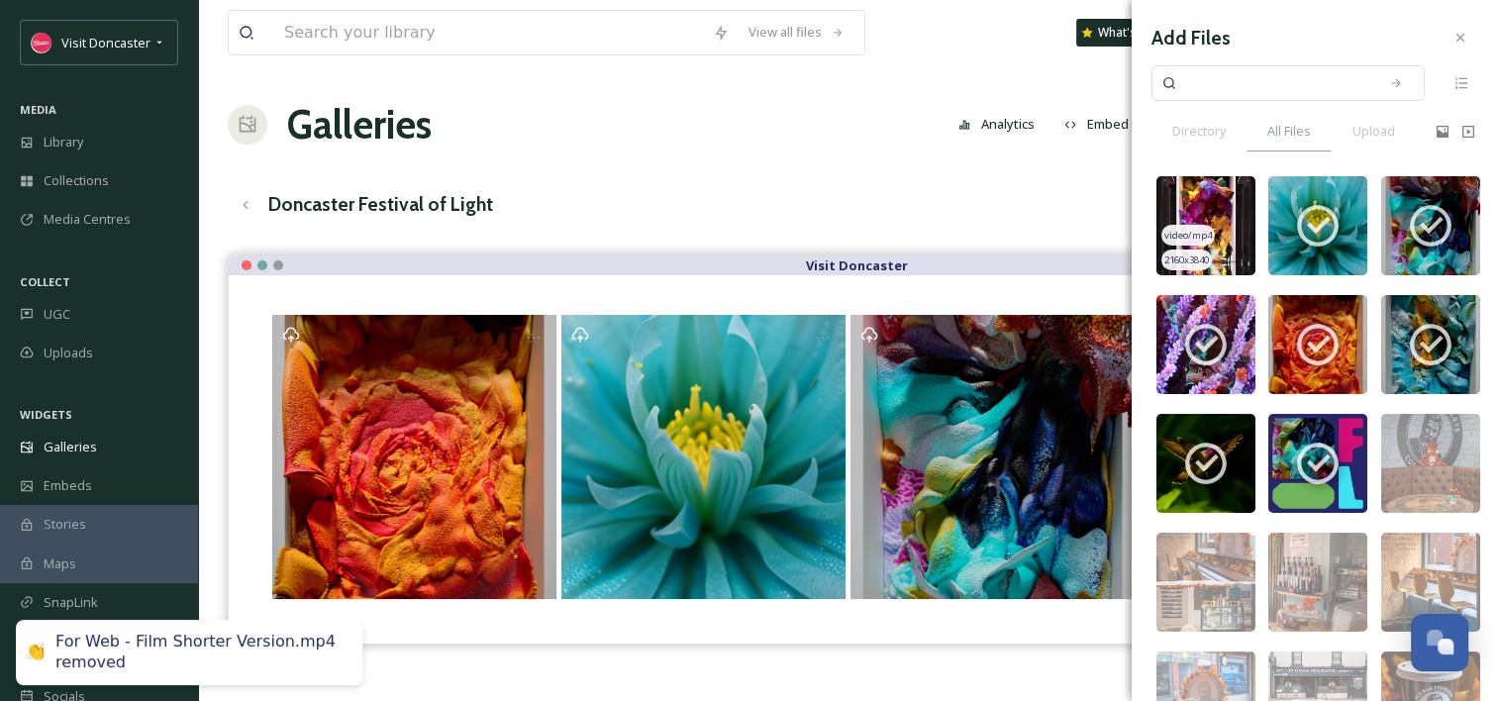
click at [1227, 202] on img at bounding box center [1205, 225] width 99 height 99
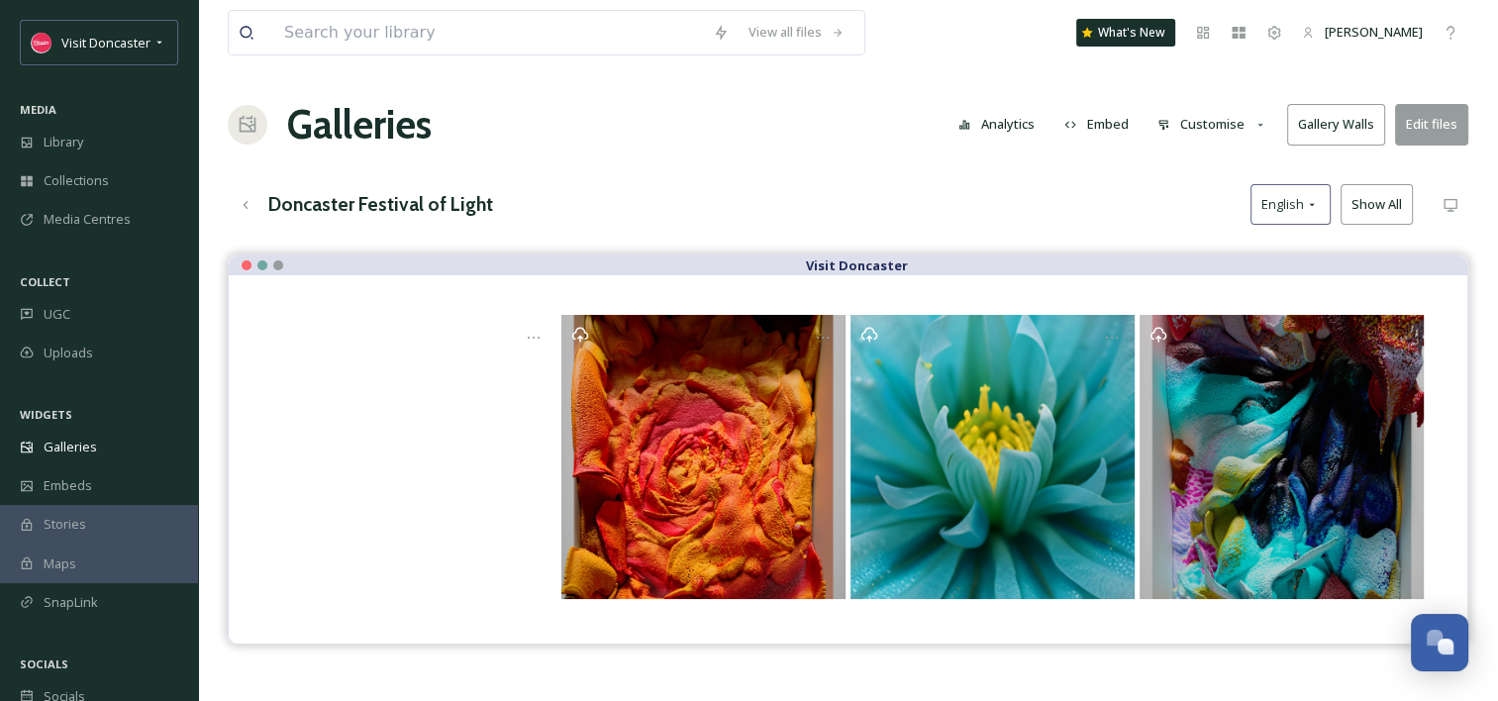
click at [930, 162] on div "View all files What's New Madi Plumb Galleries Analytics Embed Customise Galler…" at bounding box center [848, 492] width 1300 height 985
click at [1219, 127] on button "Customise" at bounding box center [1212, 124] width 130 height 39
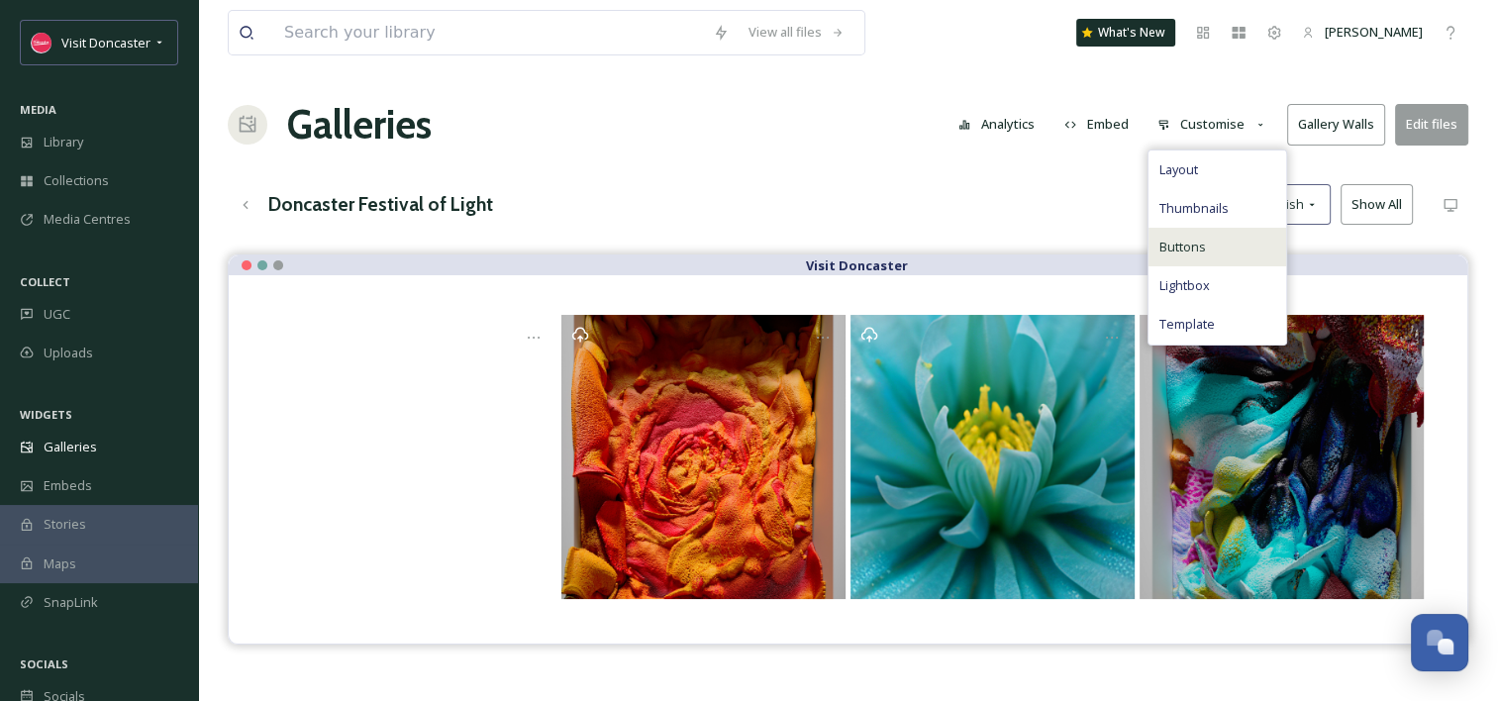
click at [1224, 259] on div "Buttons" at bounding box center [1217, 247] width 138 height 39
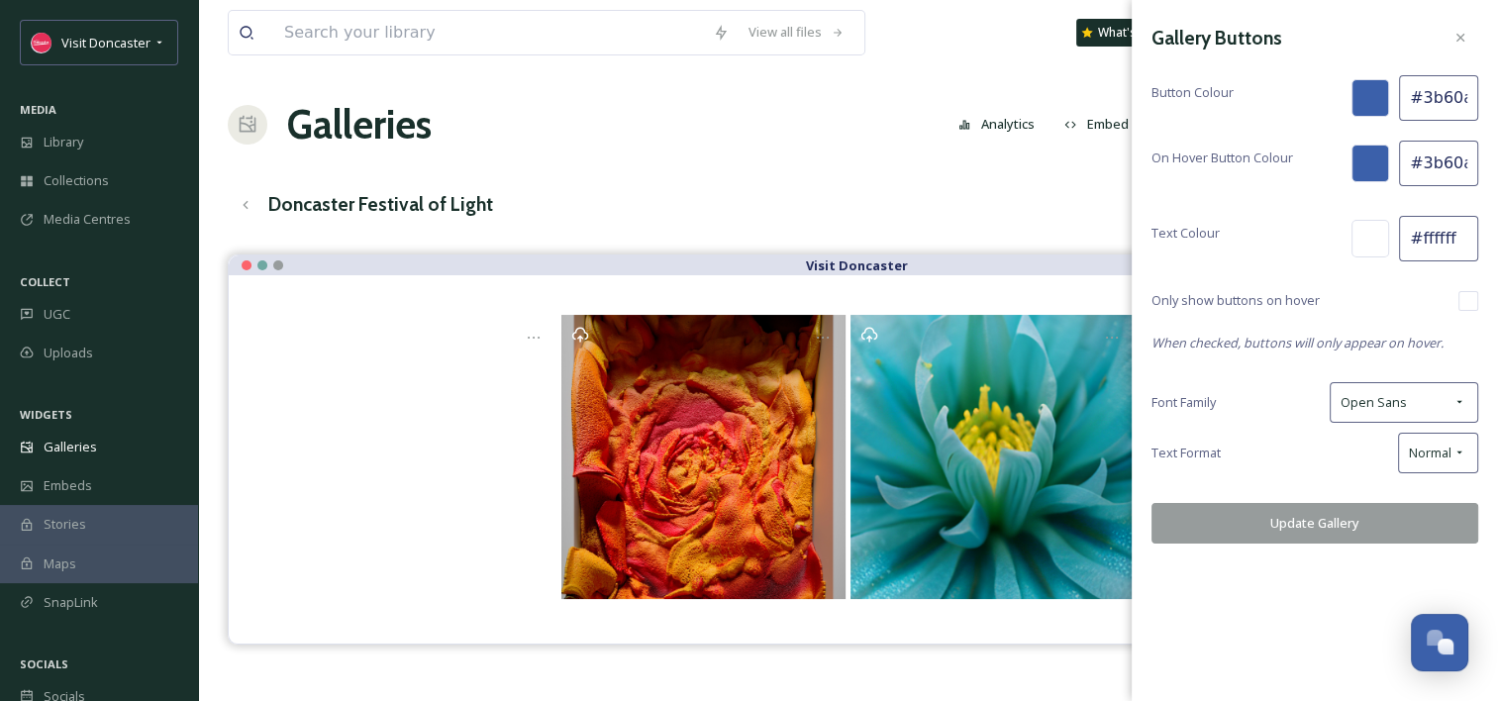
click at [1382, 96] on div at bounding box center [1370, 98] width 38 height 38
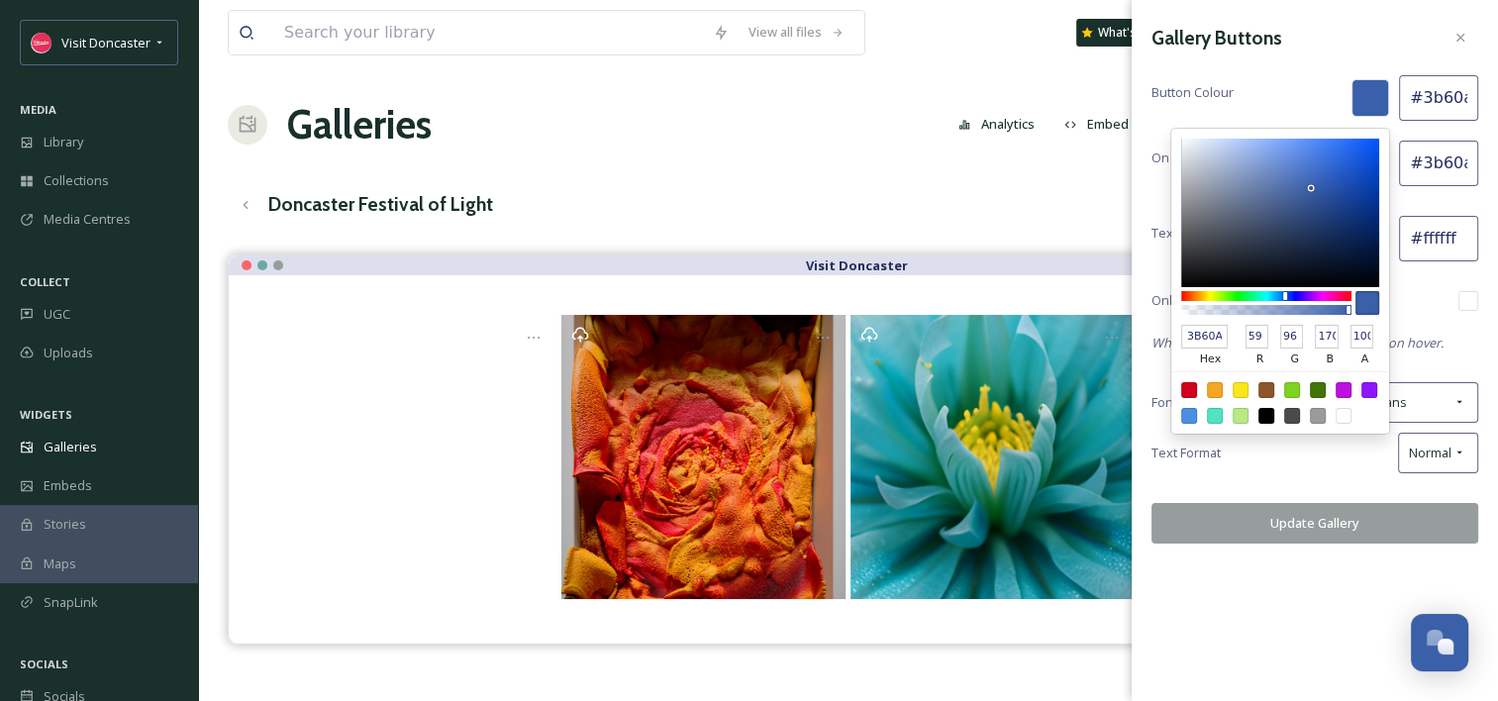
type input "#aa3b61"
type input "AA3B61"
type input "170"
type input "59"
type input "97"
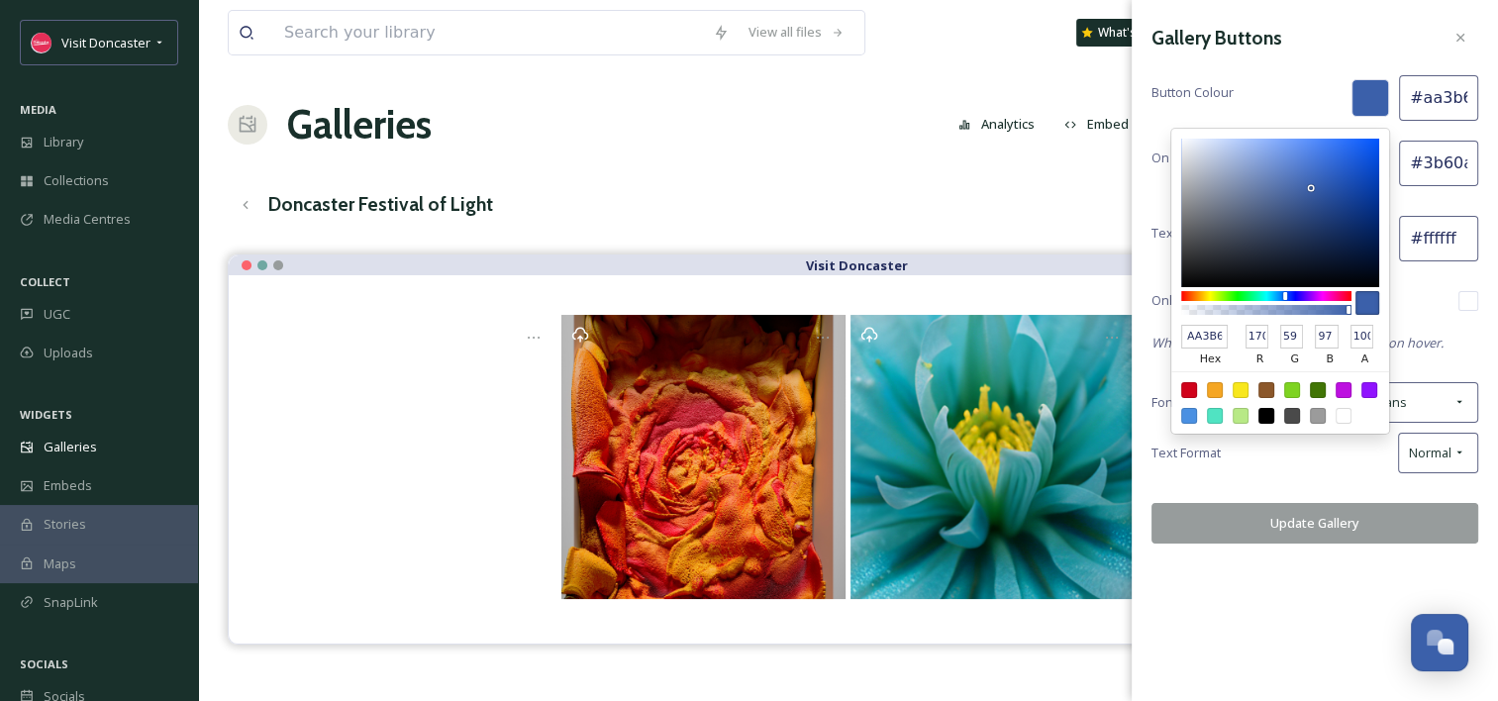
click at [1341, 292] on div at bounding box center [1266, 296] width 170 height 10
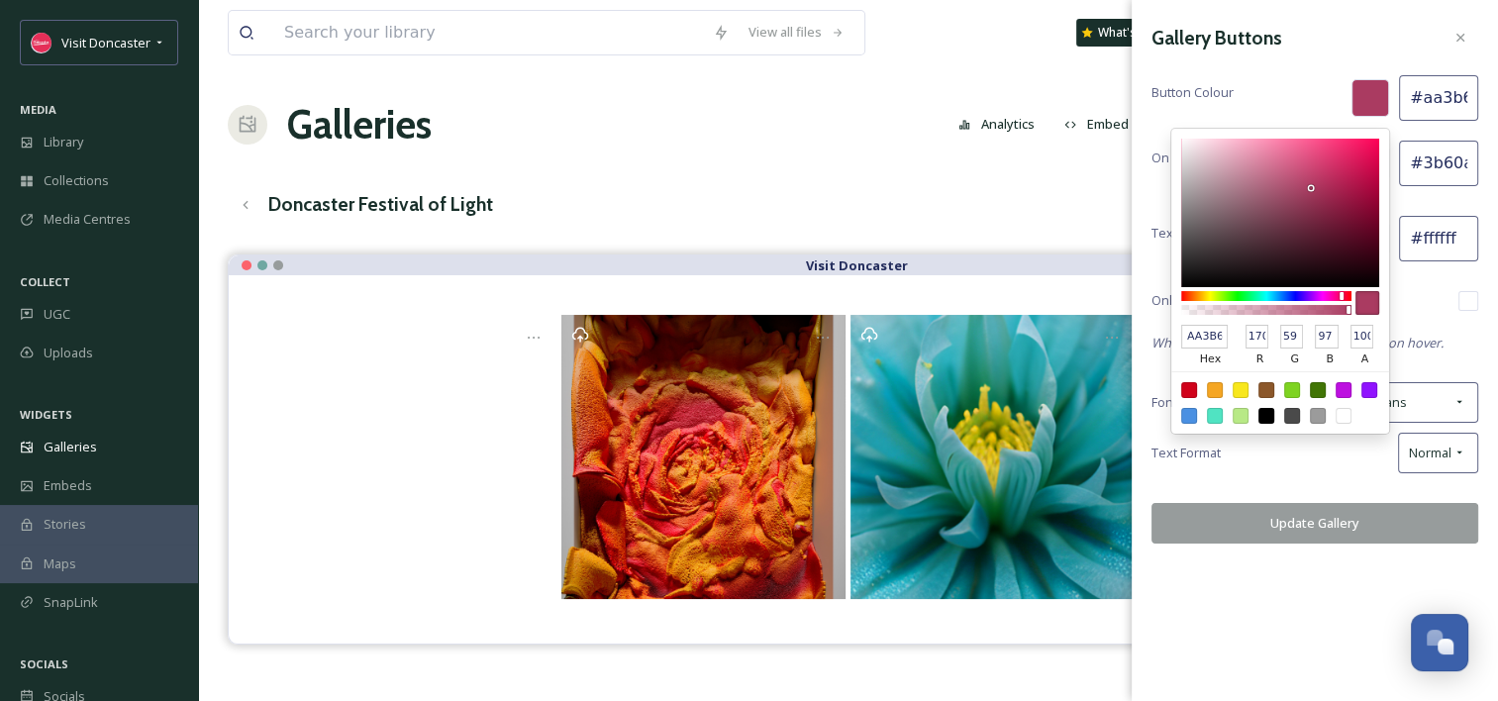
type input "#e34a7e"
type input "E34A7E"
type input "227"
type input "74"
type input "126"
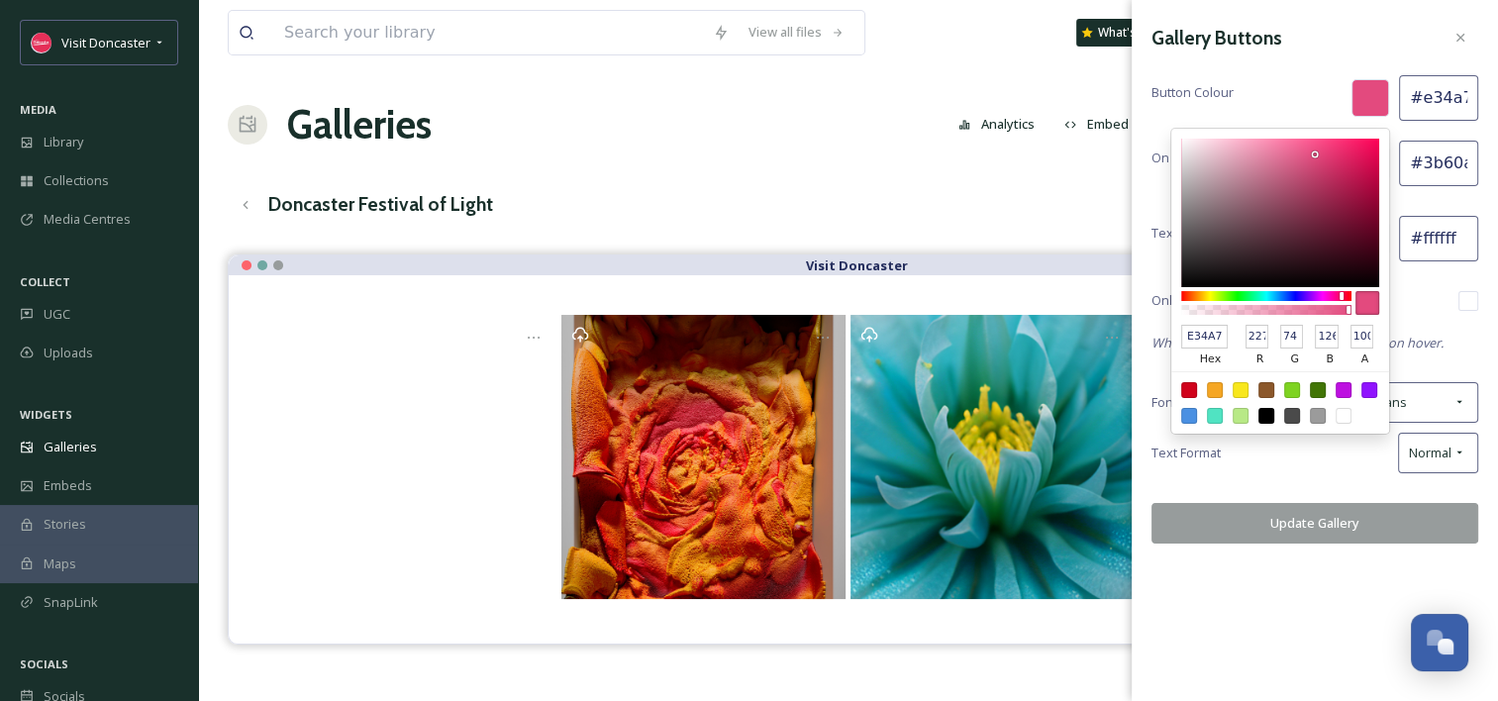
click at [1315, 154] on div at bounding box center [1280, 213] width 198 height 148
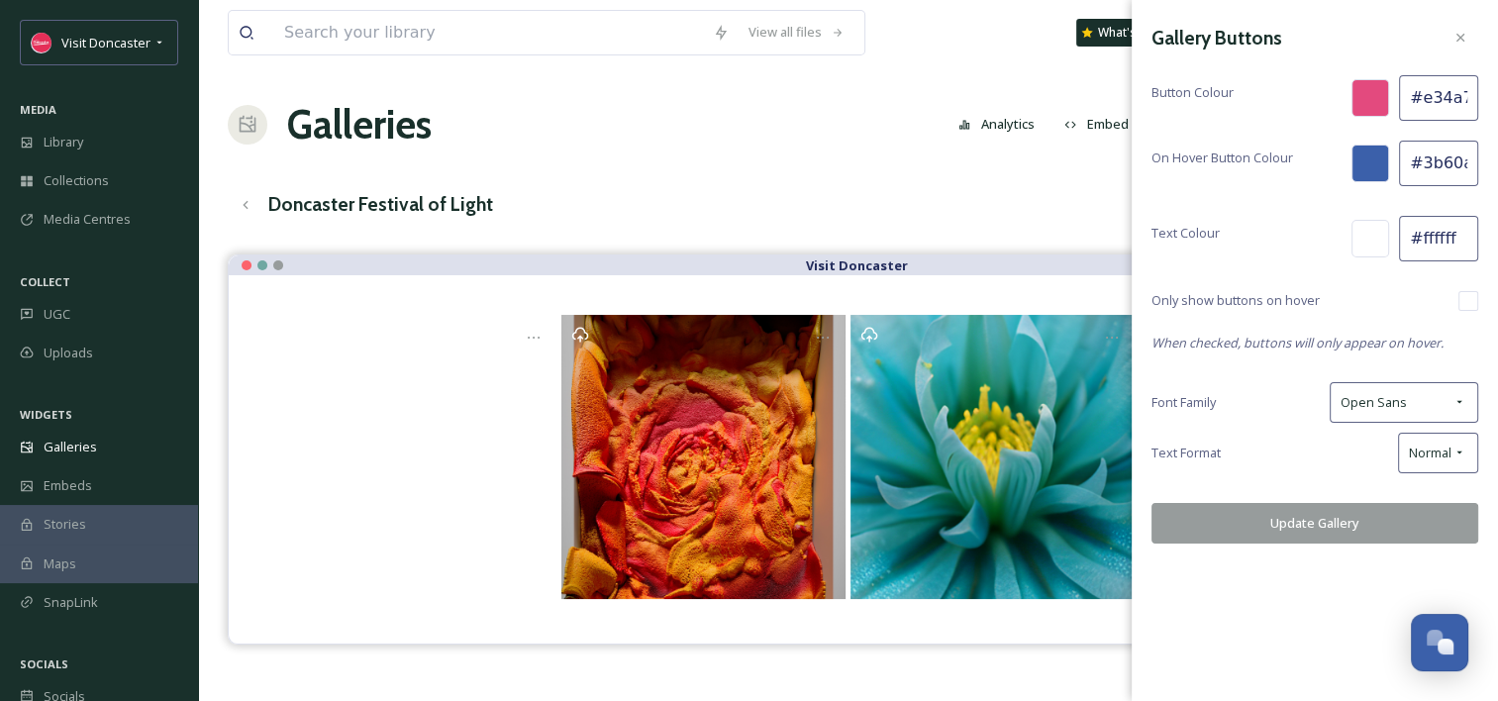
click at [1306, 487] on div "Gallery Buttons Button Colour #e34a7e On Hover Button Colour #3b60aa Text Colou…" at bounding box center [1314, 281] width 366 height 563
click at [1361, 168] on div at bounding box center [1370, 164] width 38 height 38
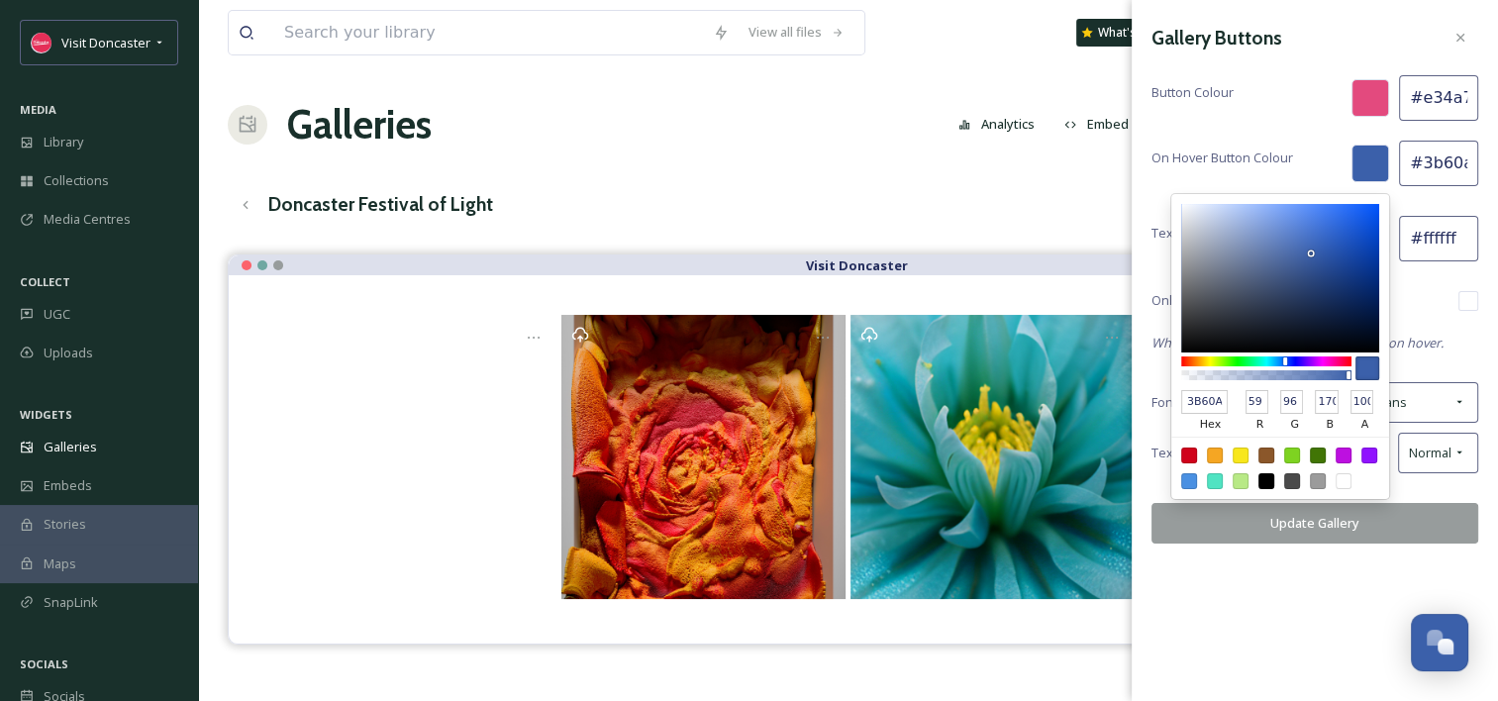
type input "#aa3b9f"
type input "AA3B9F"
type input "170"
type input "59"
type input "159"
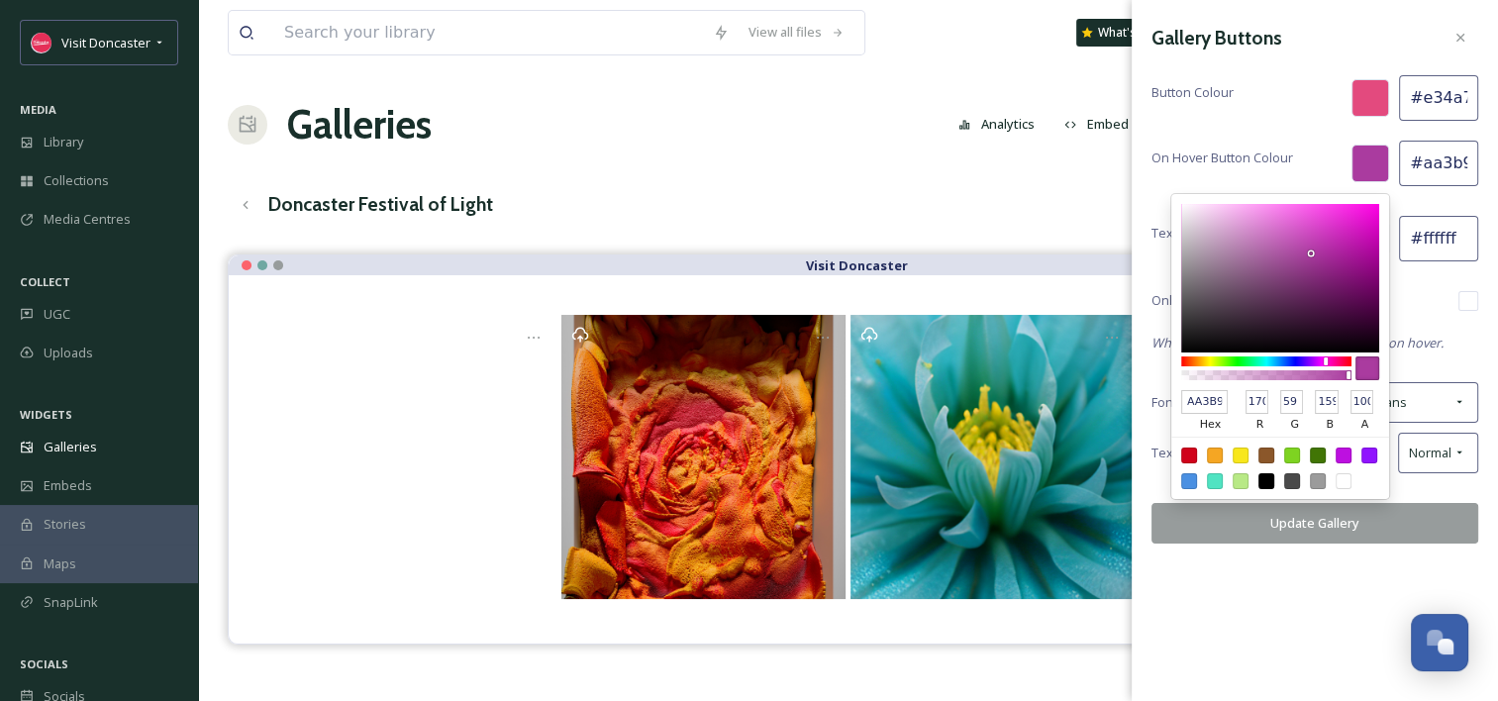
click at [1325, 356] on div at bounding box center [1266, 361] width 170 height 10
type input "#aa3b5d"
type input "AA3B5D"
type input "93"
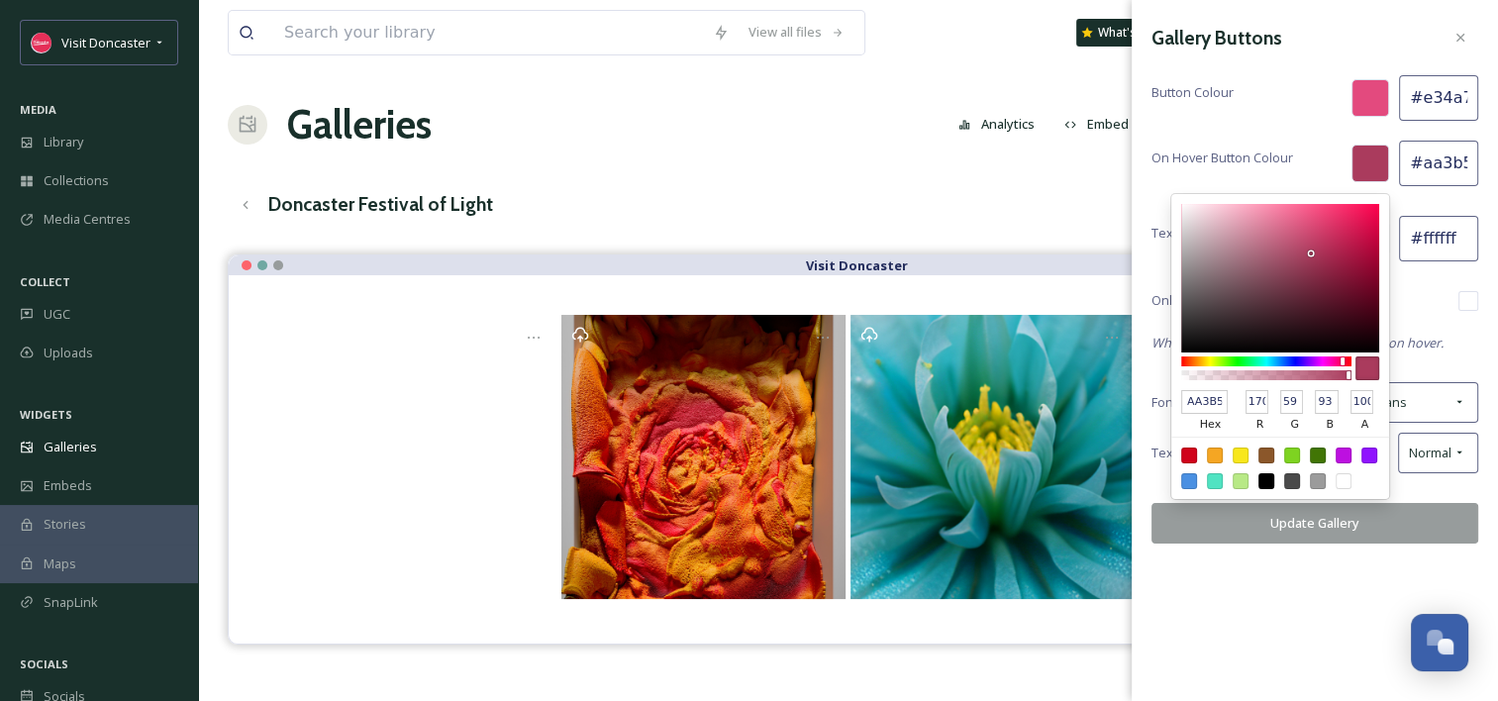
click at [1342, 359] on div at bounding box center [1266, 361] width 170 height 10
type input "#e14a78"
type input "E14A78"
type input "225"
type input "74"
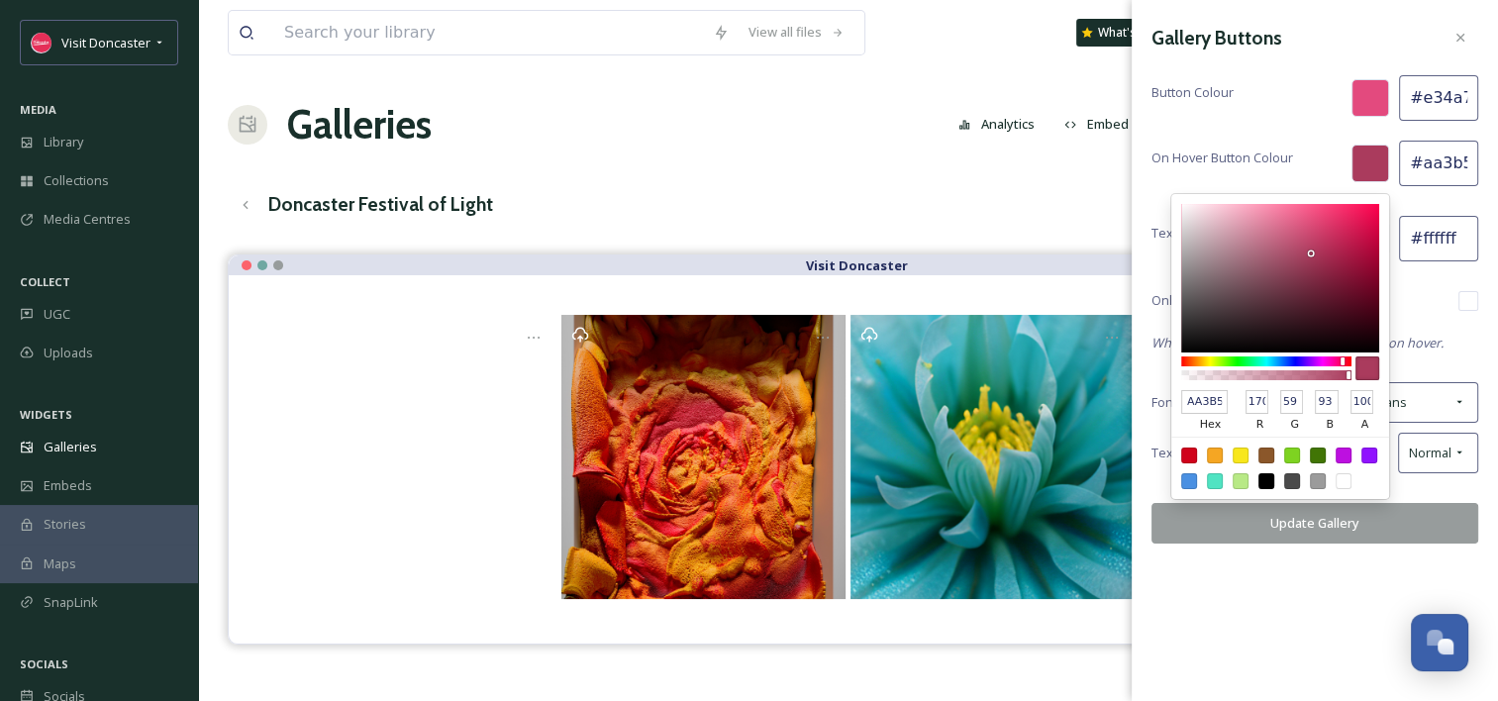
type input "120"
click at [1314, 221] on div at bounding box center [1280, 278] width 198 height 148
click at [1433, 274] on div "Gallery Buttons Button Colour #e34a7e On Hover Button Colour E14A78 hex 225 r 7…" at bounding box center [1314, 281] width 366 height 563
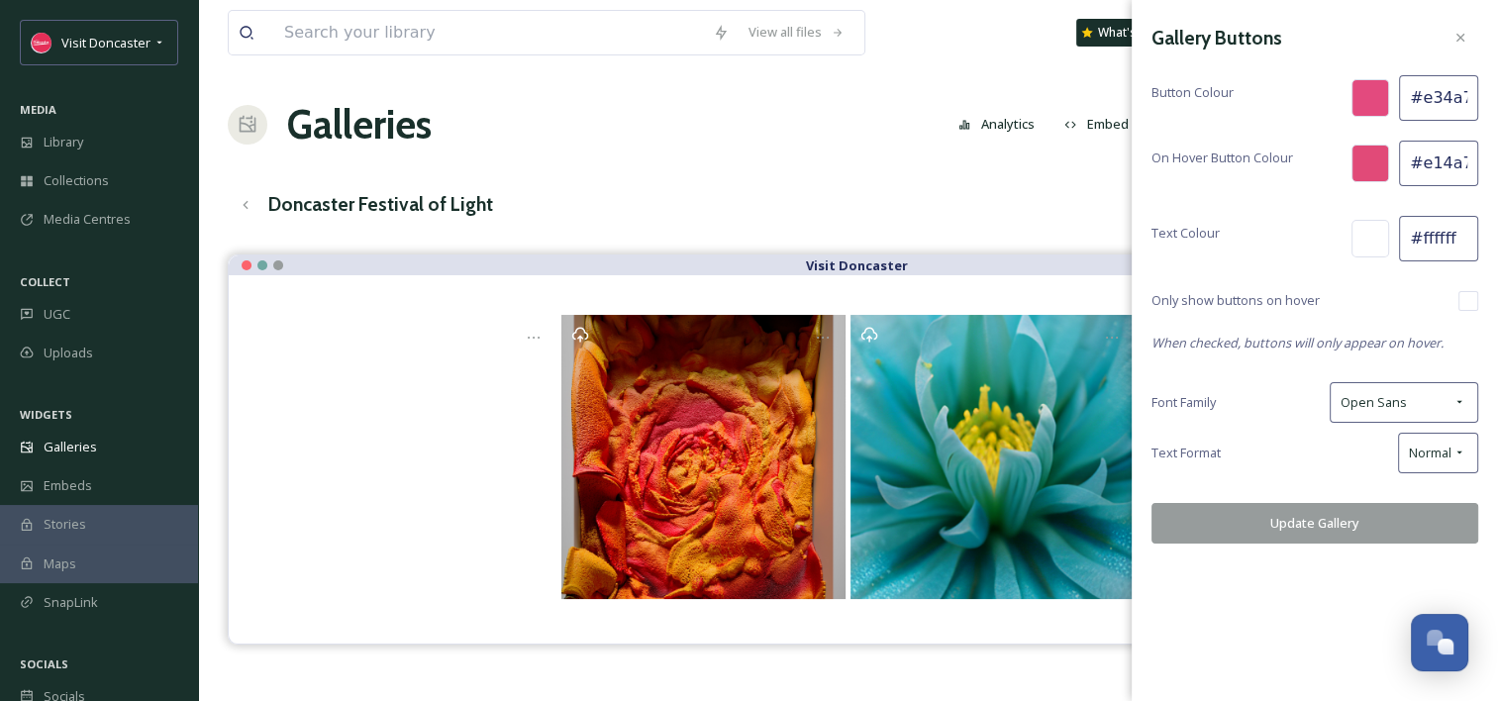
click at [1295, 524] on button "Update Gallery" at bounding box center [1314, 523] width 327 height 41
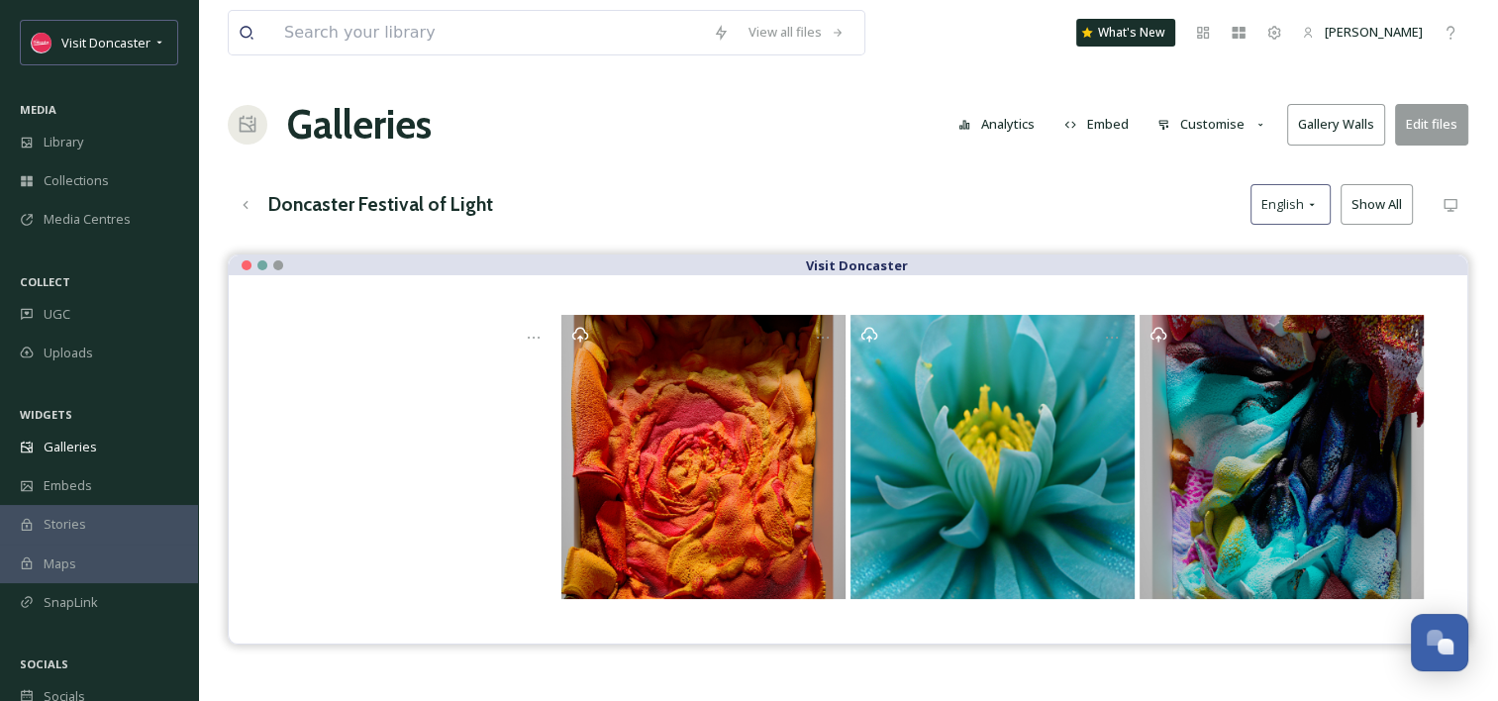
click at [1100, 123] on button "Embed" at bounding box center [1096, 124] width 84 height 39
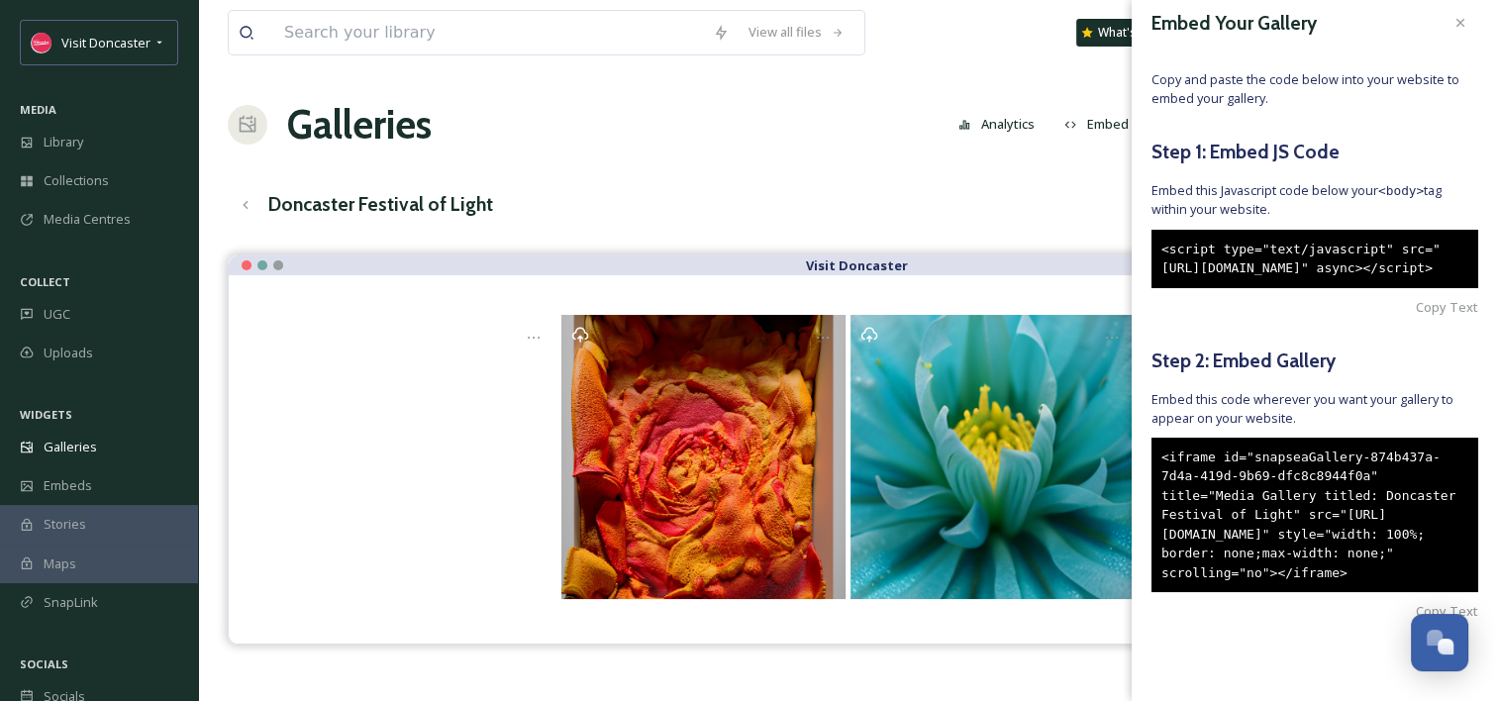
scroll to position [92, 0]
click at [1416, 616] on span "Copy Text" at bounding box center [1447, 611] width 62 height 19
click at [1416, 607] on span "Copy Text" at bounding box center [1447, 611] width 62 height 19
click at [1416, 606] on span "Copy Text" at bounding box center [1447, 611] width 62 height 19
click at [1416, 614] on span "Copy Text" at bounding box center [1447, 611] width 62 height 19
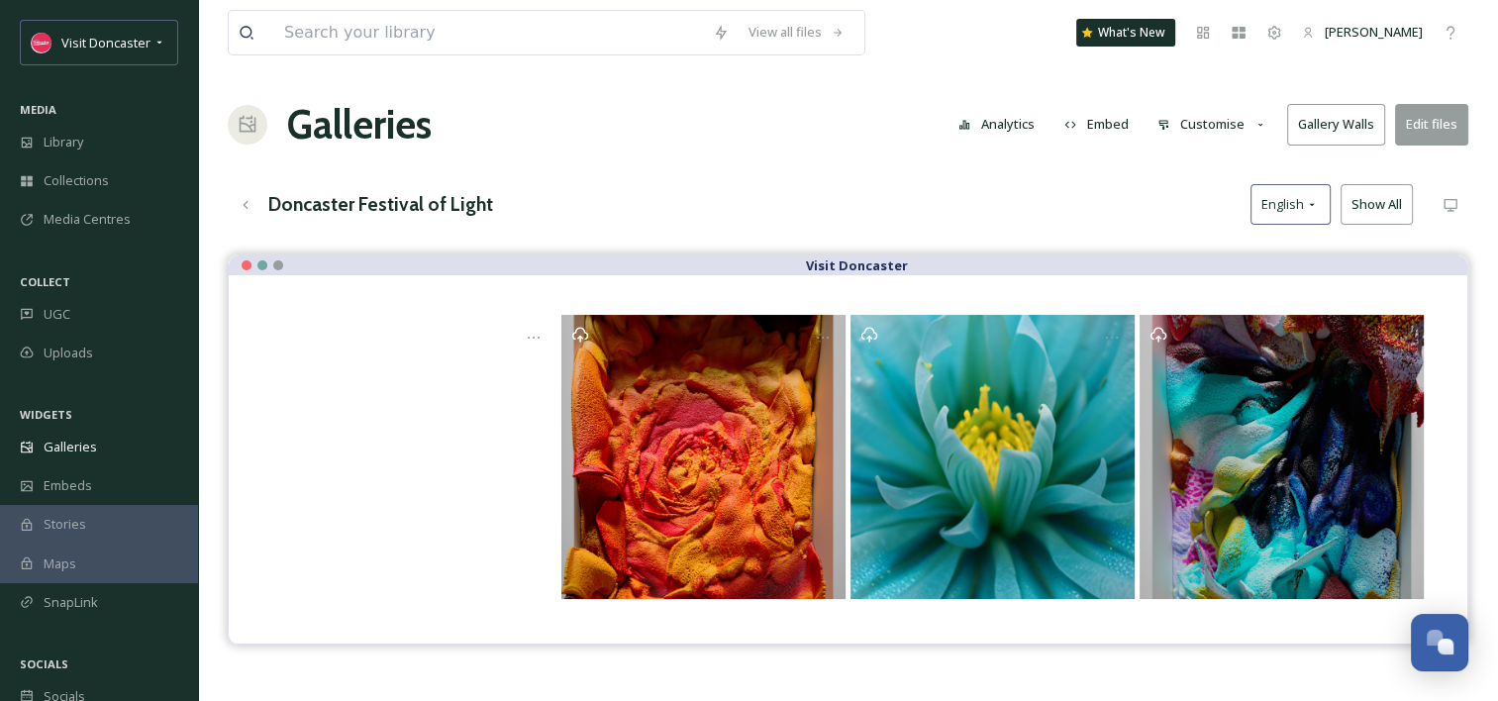
click at [864, 136] on div "Galleries Analytics Embed Customise Gallery Walls Edit files" at bounding box center [848, 124] width 1240 height 59
click at [1219, 121] on button "Customise" at bounding box center [1212, 124] width 130 height 39
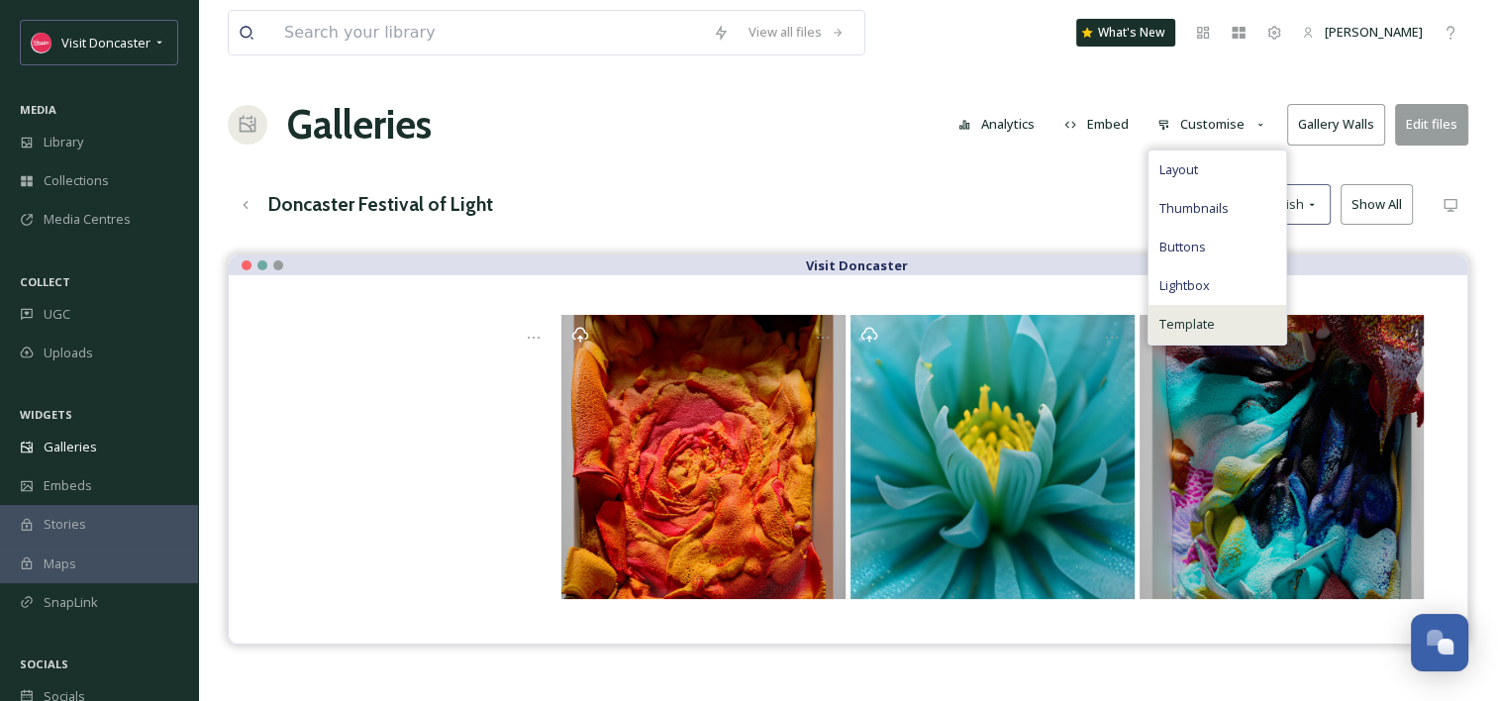
click at [1219, 317] on div "Template" at bounding box center [1217, 324] width 138 height 39
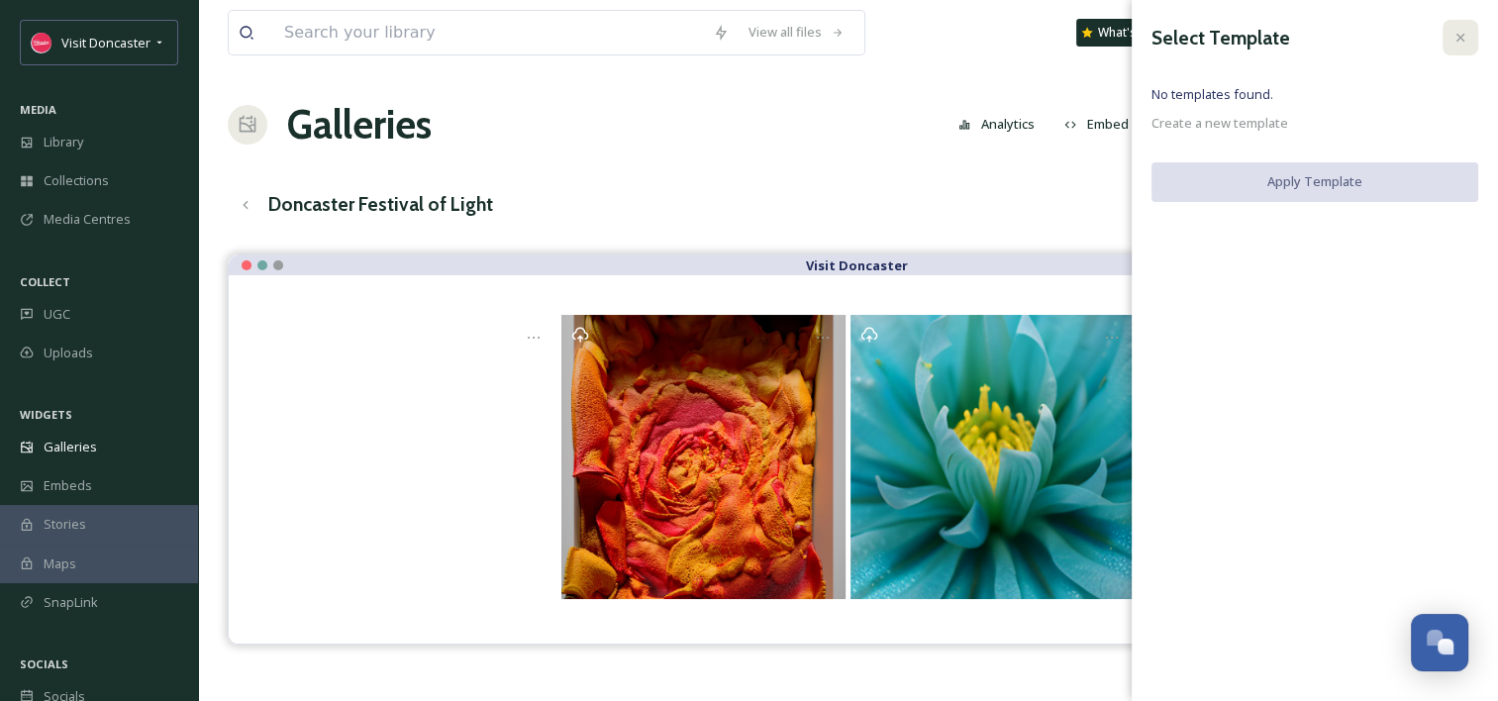
click at [1461, 40] on icon at bounding box center [1460, 38] width 8 height 8
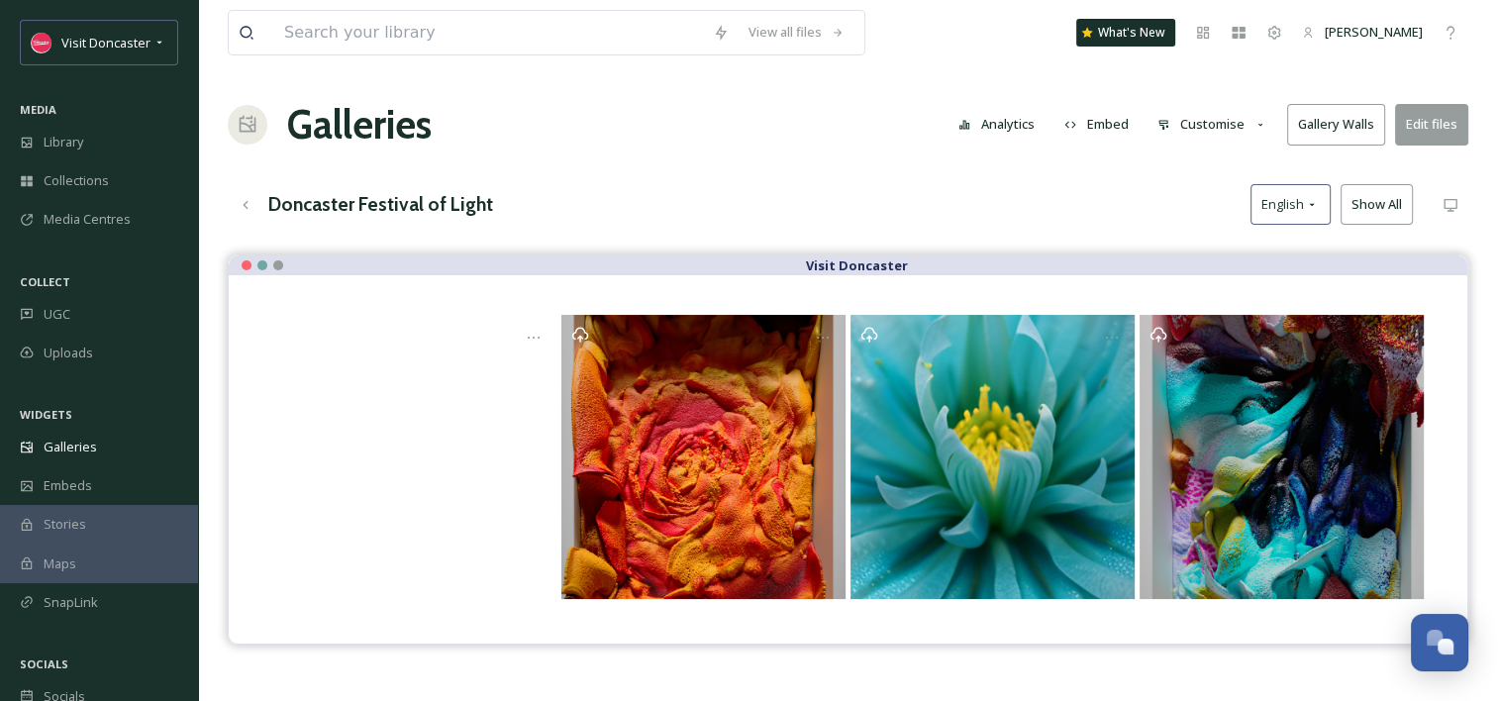
click at [1218, 139] on button "Customise" at bounding box center [1212, 124] width 130 height 39
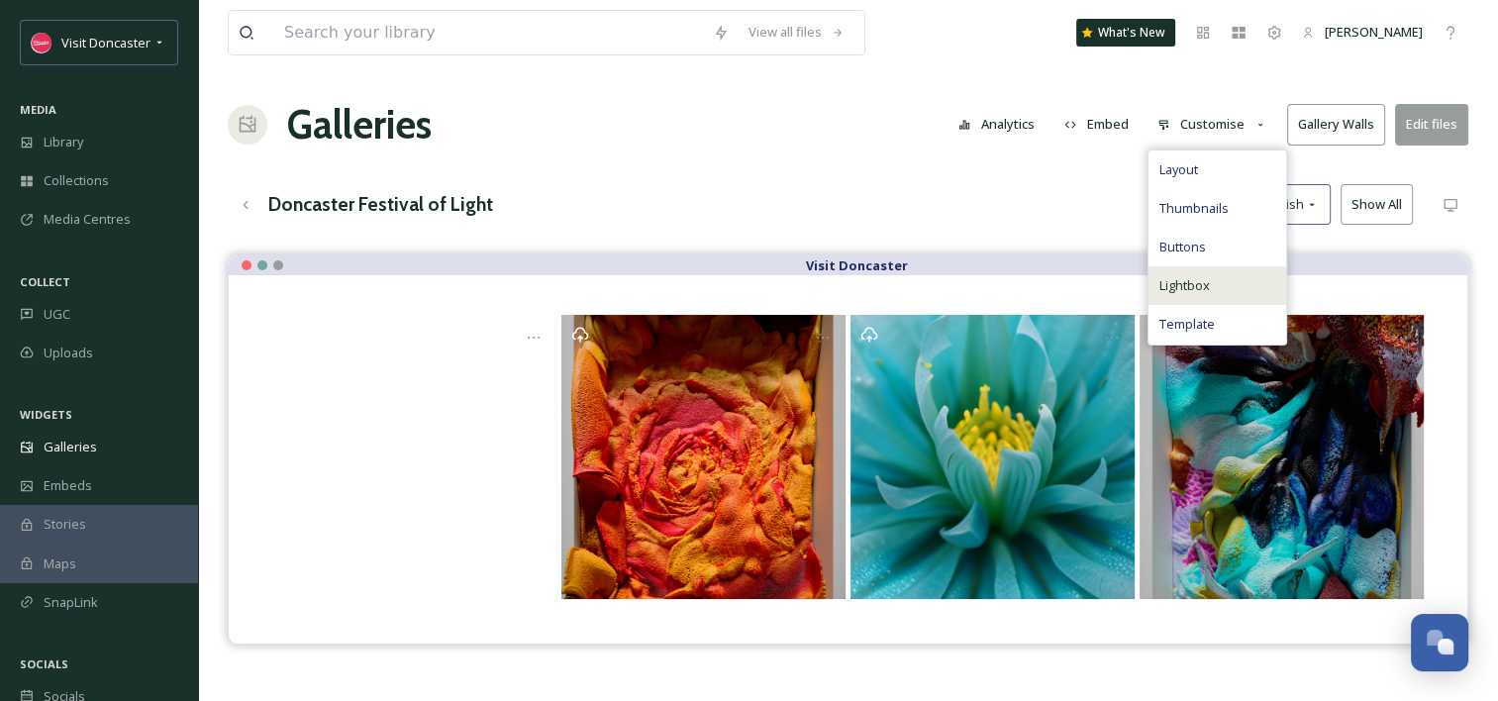
click at [1209, 291] on span "Lightbox" at bounding box center [1183, 285] width 50 height 19
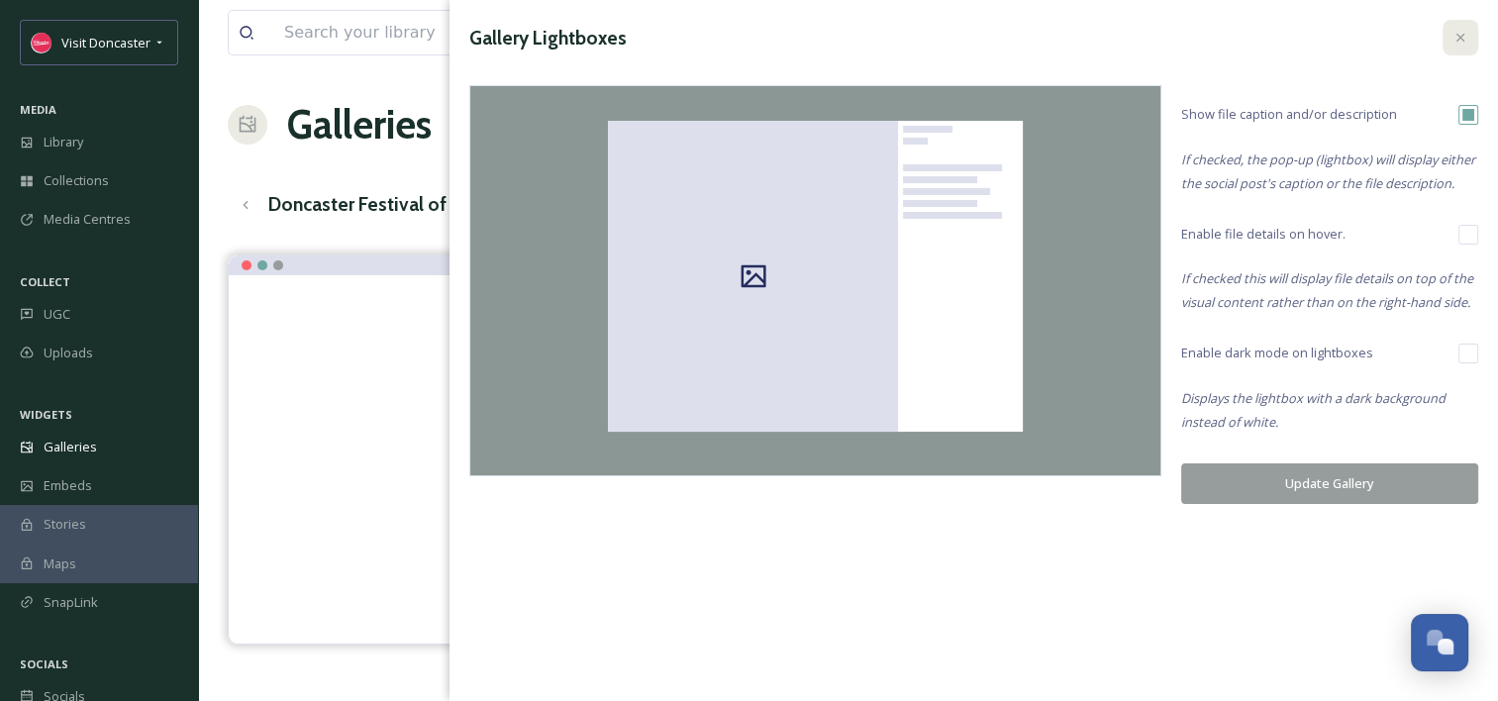
click at [1457, 32] on icon at bounding box center [1460, 38] width 16 height 16
